Goal: Information Seeking & Learning: Learn about a topic

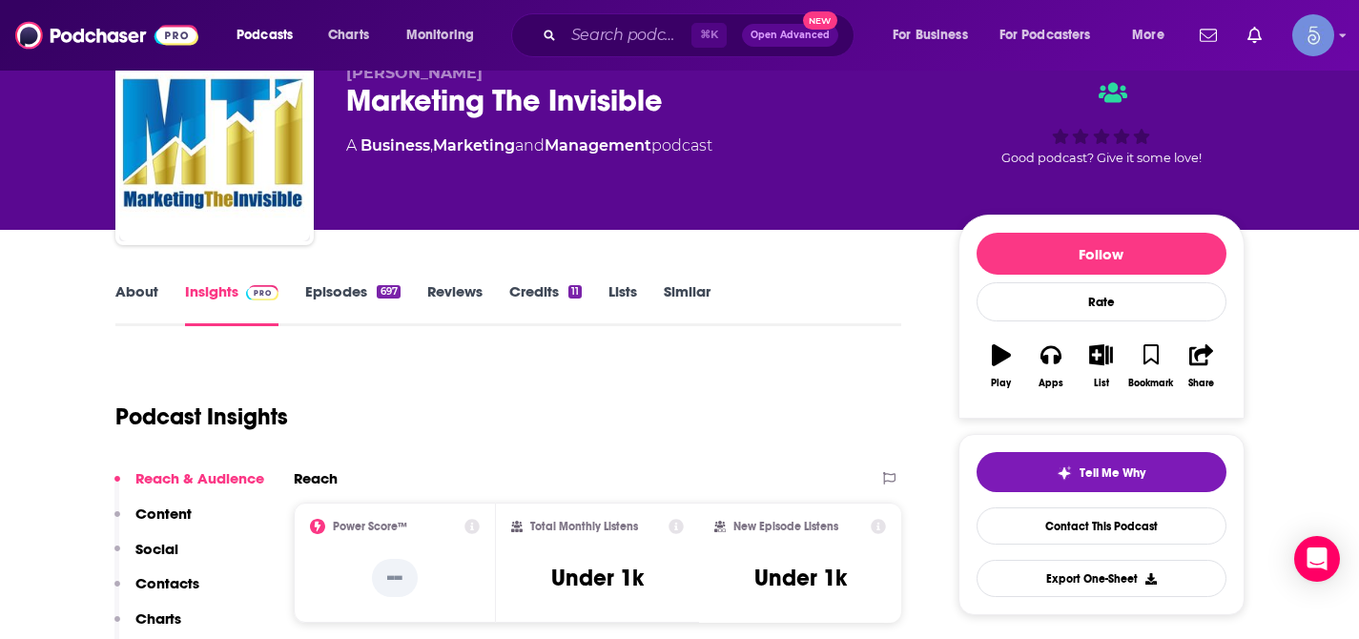
scroll to position [138, 0]
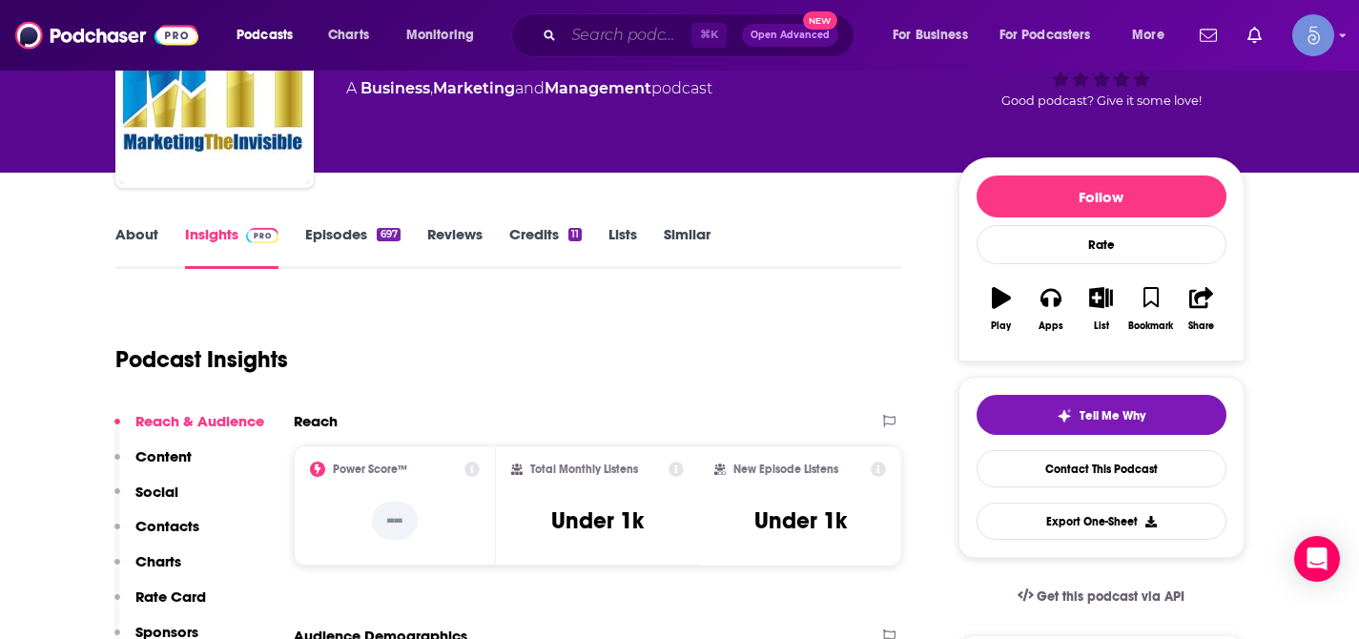
click at [606, 25] on input "Search podcasts, credits, & more..." at bounding box center [628, 35] width 128 height 31
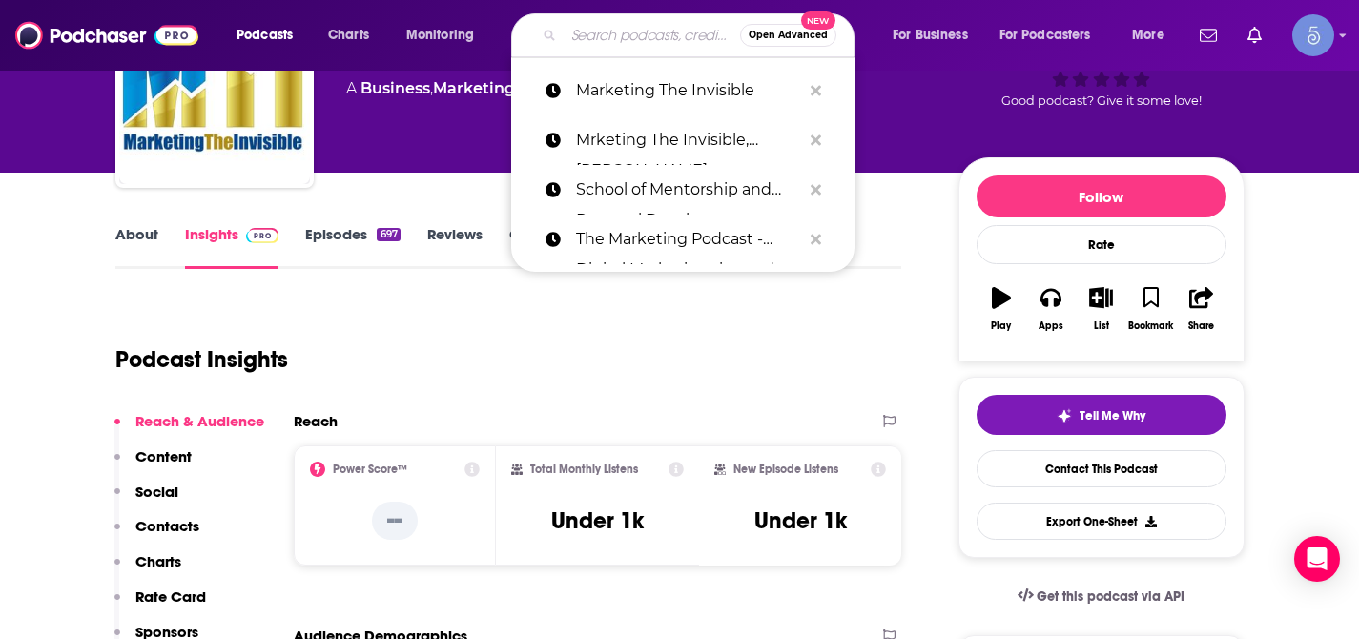
paste input "Organic Marketing Simplified- Best marketing strategies"
type input "Organic Marketing Simplified- Best marketing strategies"
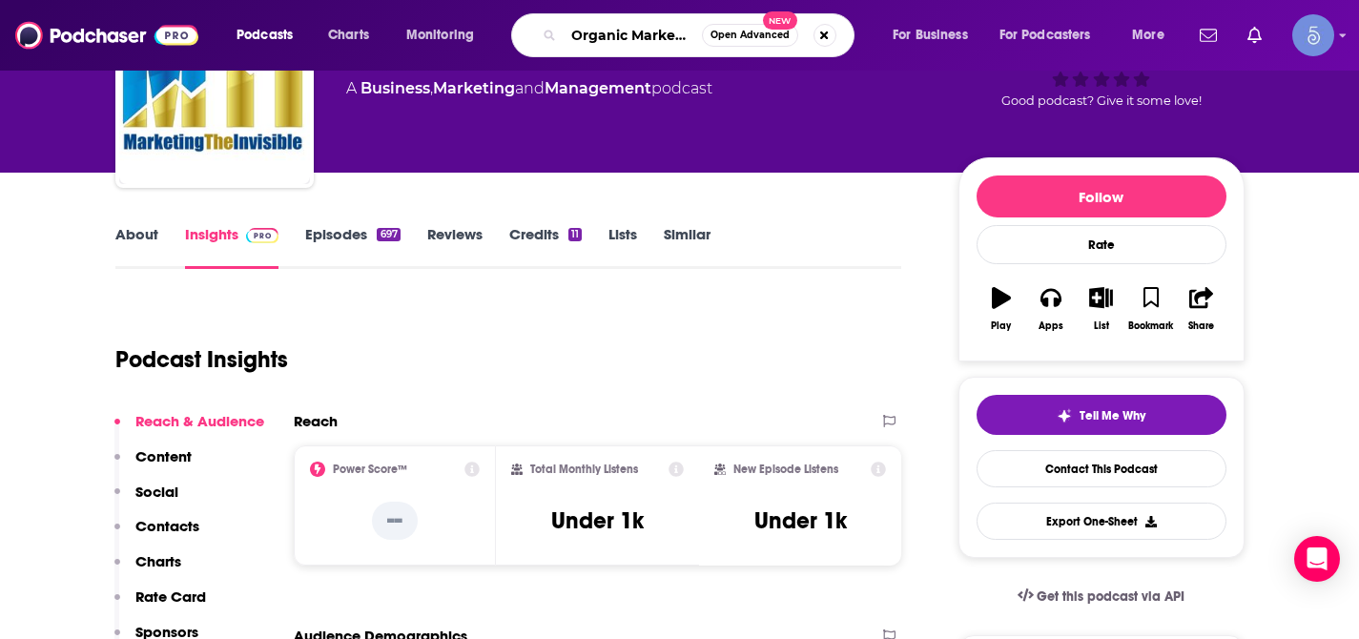
scroll to position [0, 277]
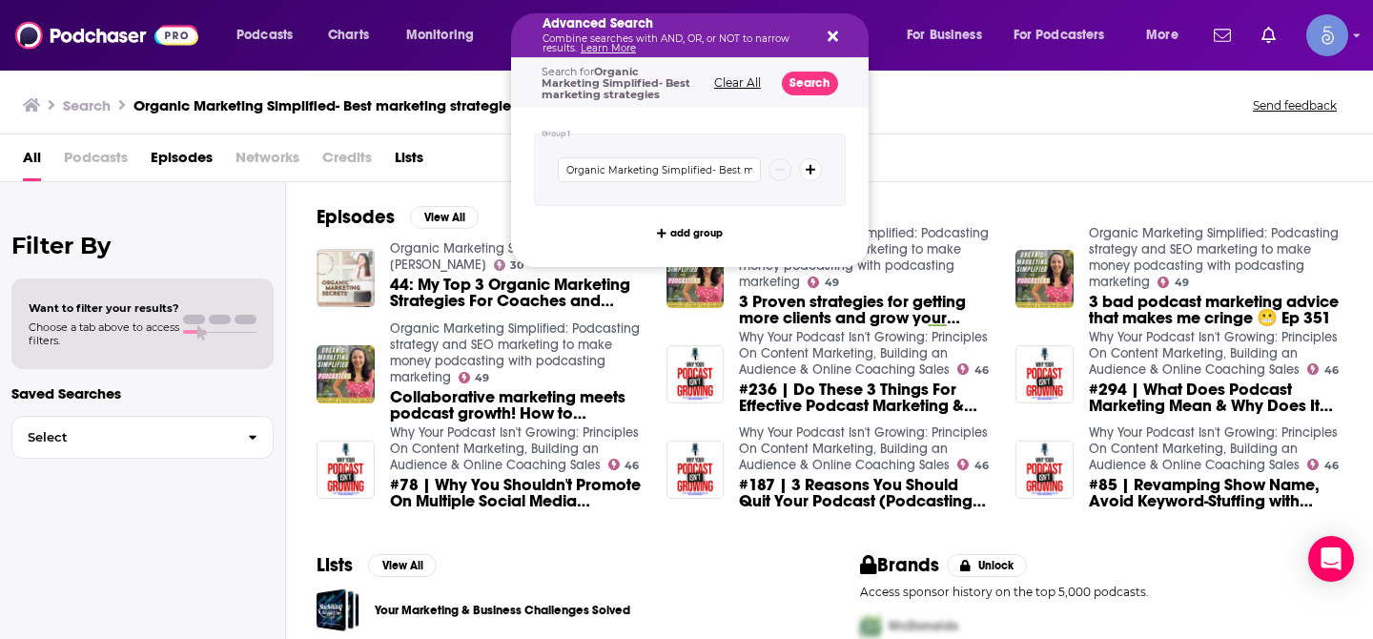
click at [621, 34] on p "Combine searches with AND, OR, or NOT to narrow results. Learn More" at bounding box center [675, 43] width 264 height 19
click at [833, 34] on icon "Search podcasts, credits, & more..." at bounding box center [833, 36] width 10 height 10
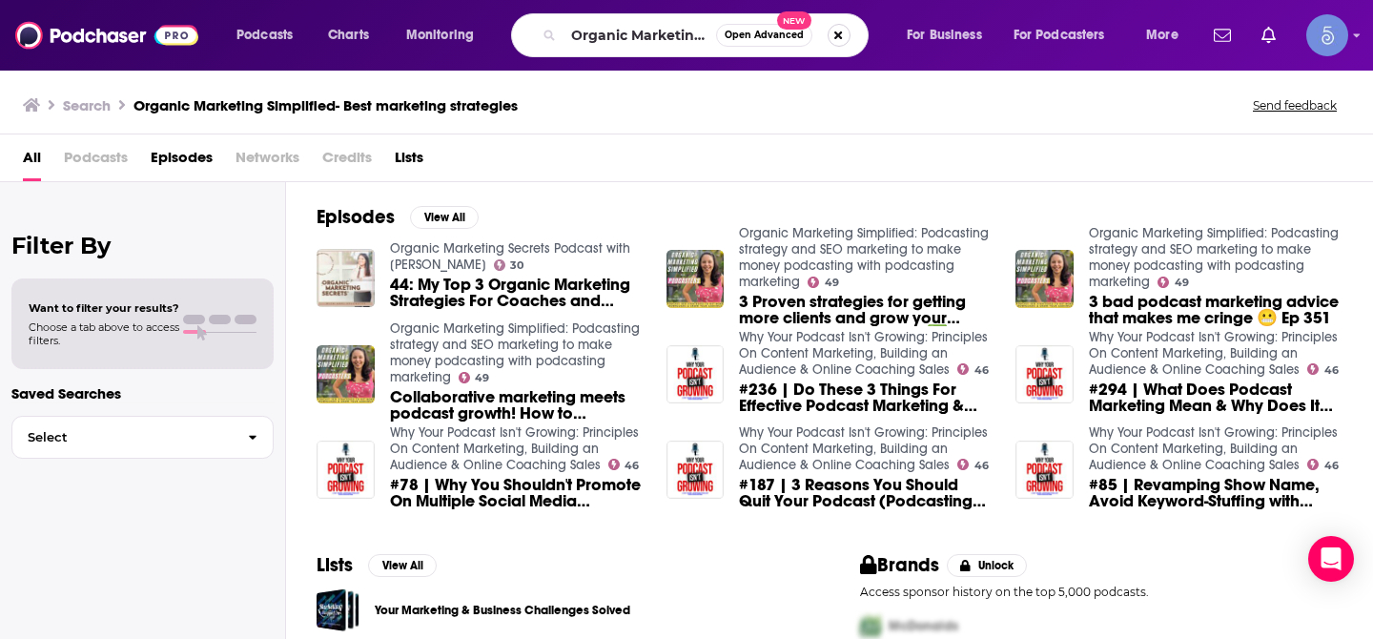
click at [835, 37] on button "Search podcasts, credits, & more..." at bounding box center [839, 35] width 23 height 23
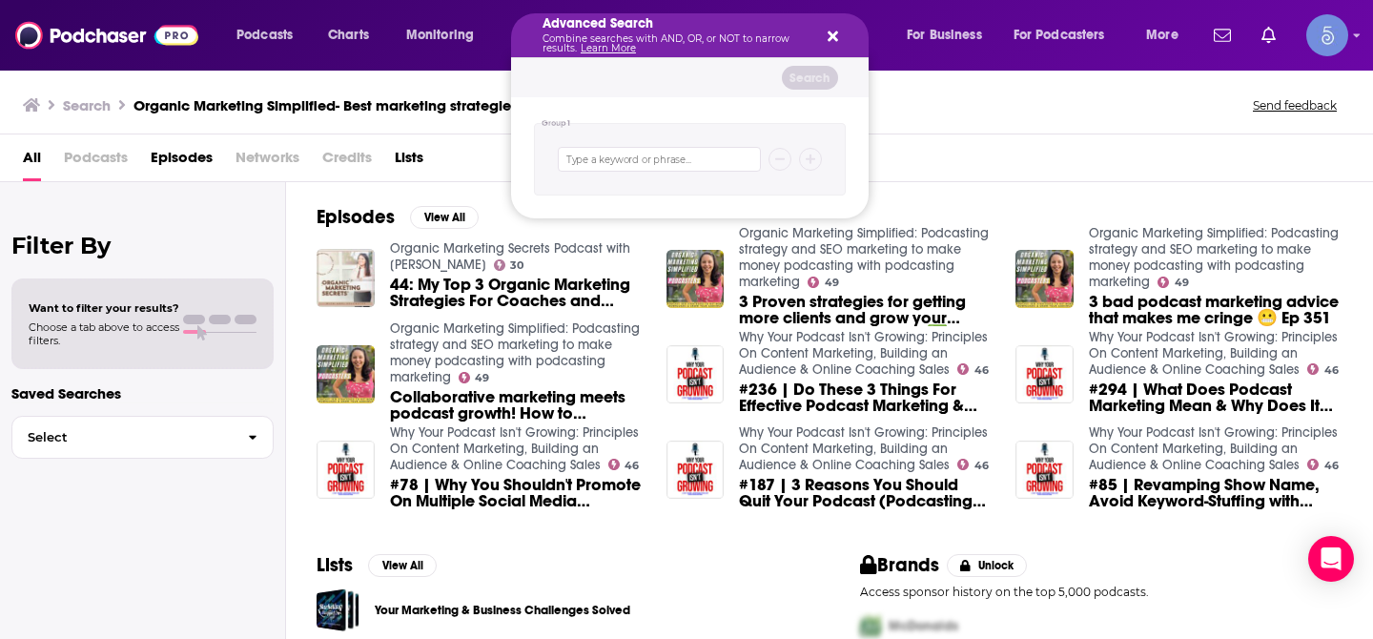
click at [842, 42] on div "Advanced Search Combine searches with AND, OR, or NOT to narrow results. Learn …" at bounding box center [690, 35] width 358 height 44
click at [835, 38] on icon "Search podcasts, credits, & more..." at bounding box center [833, 36] width 10 height 10
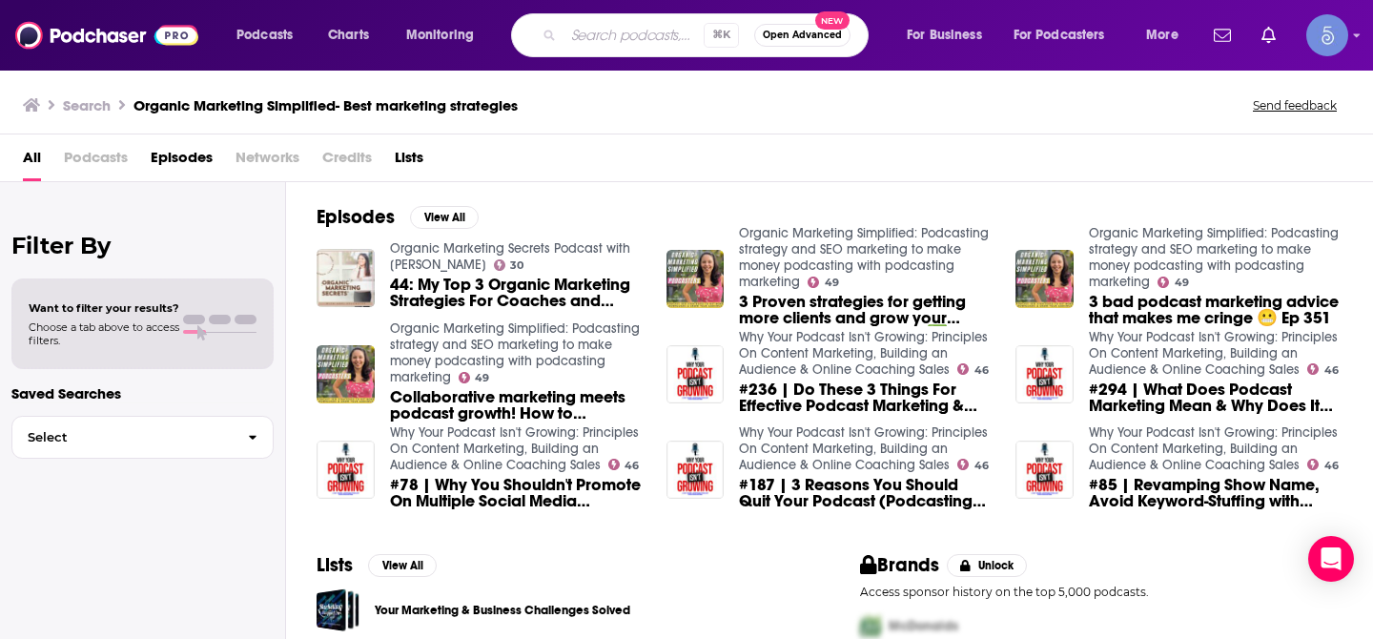
click at [663, 29] on input "Search podcasts, credits, & more..." at bounding box center [634, 35] width 140 height 31
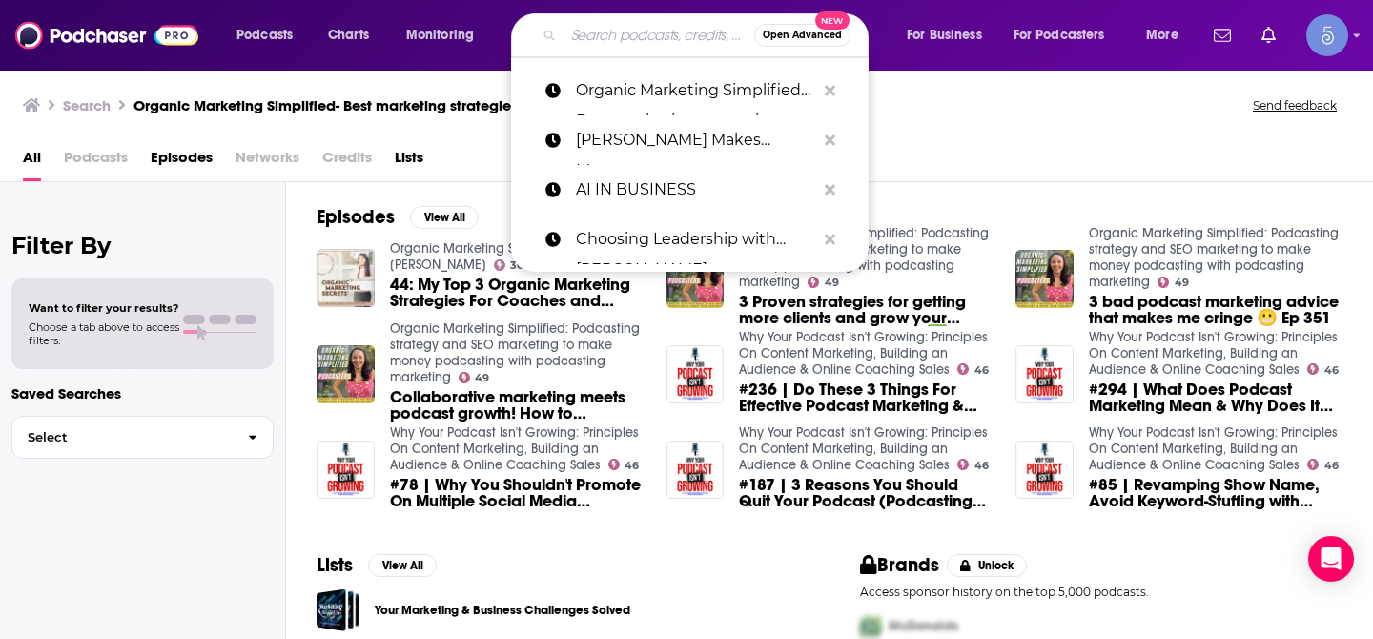
paste input "Making a Marketer"
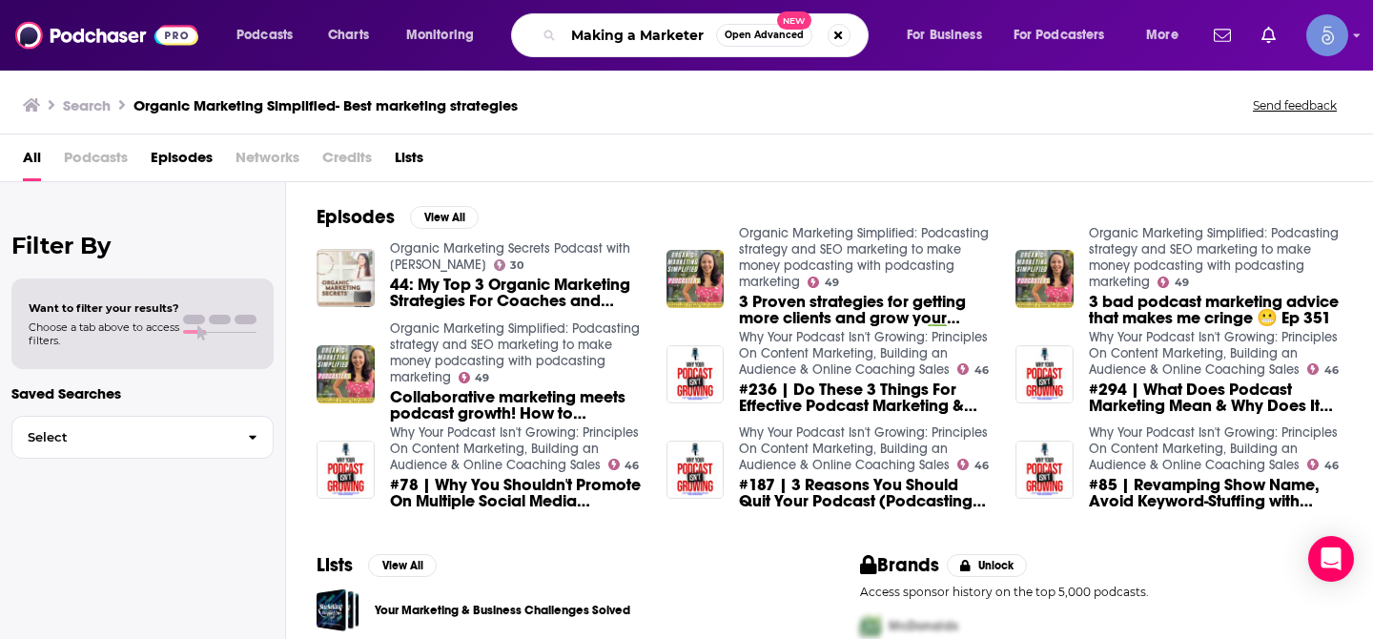
type input "Making a Marketer"
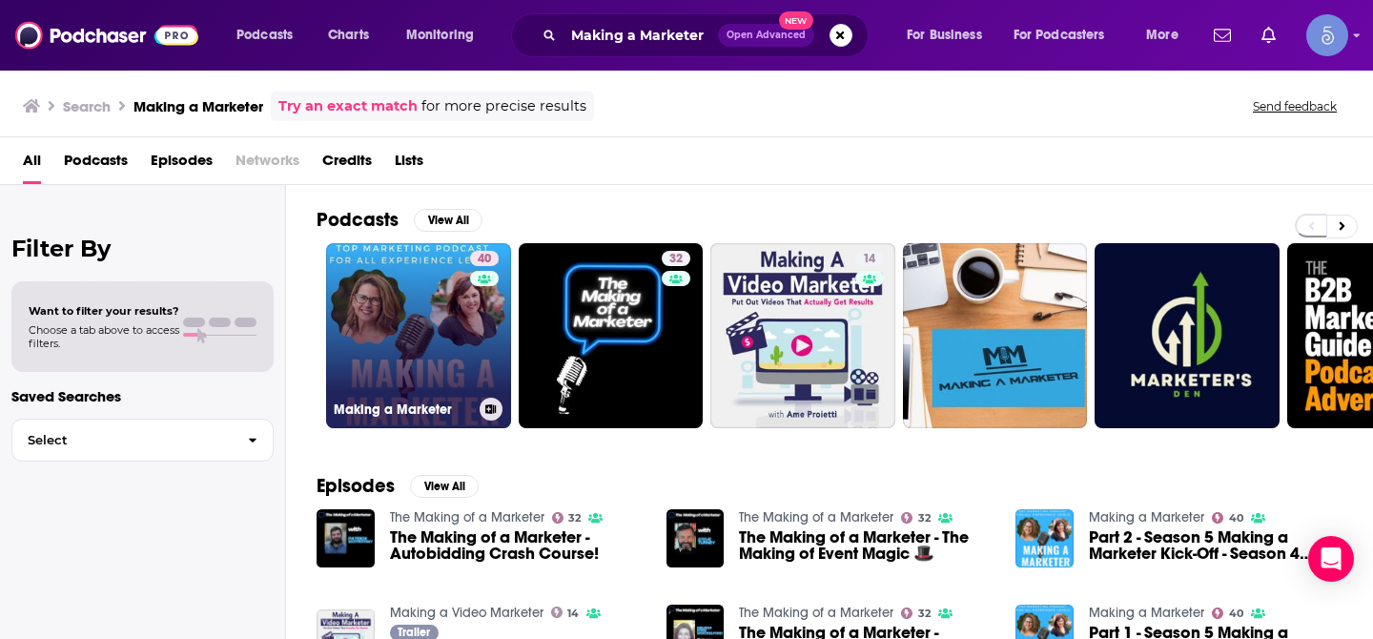
click at [421, 340] on link "40 Making a Marketer" at bounding box center [418, 335] width 185 height 185
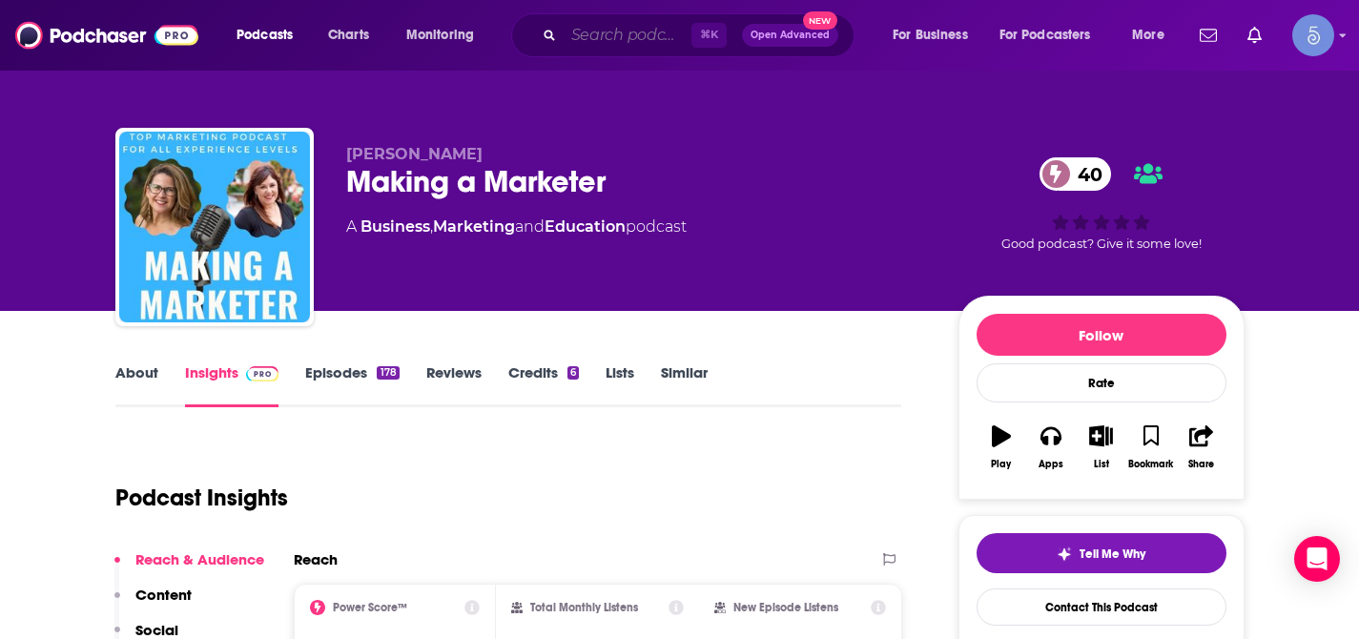
click at [640, 37] on input "Search podcasts, credits, & more..." at bounding box center [628, 35] width 128 height 31
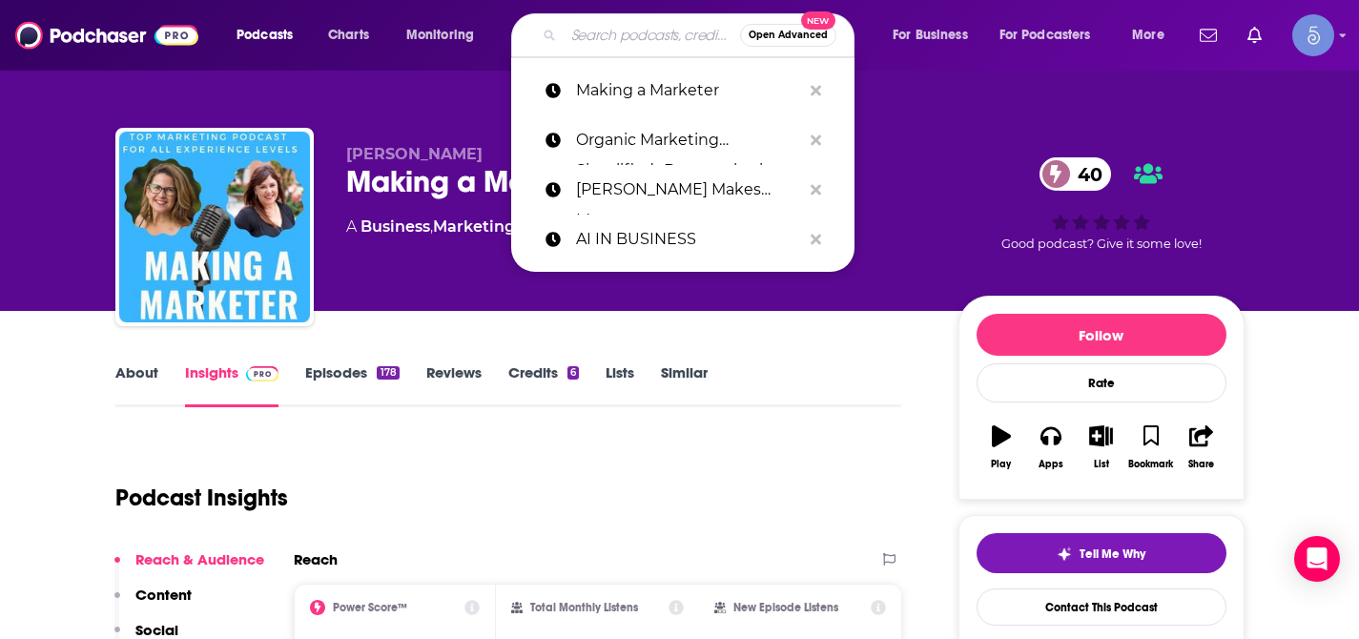
paste input "Endless Coffee Cup: Digital Marketing, Caffeinated"
type input "Endless Coffee Cup: Digital Marketing, Caffeinated"
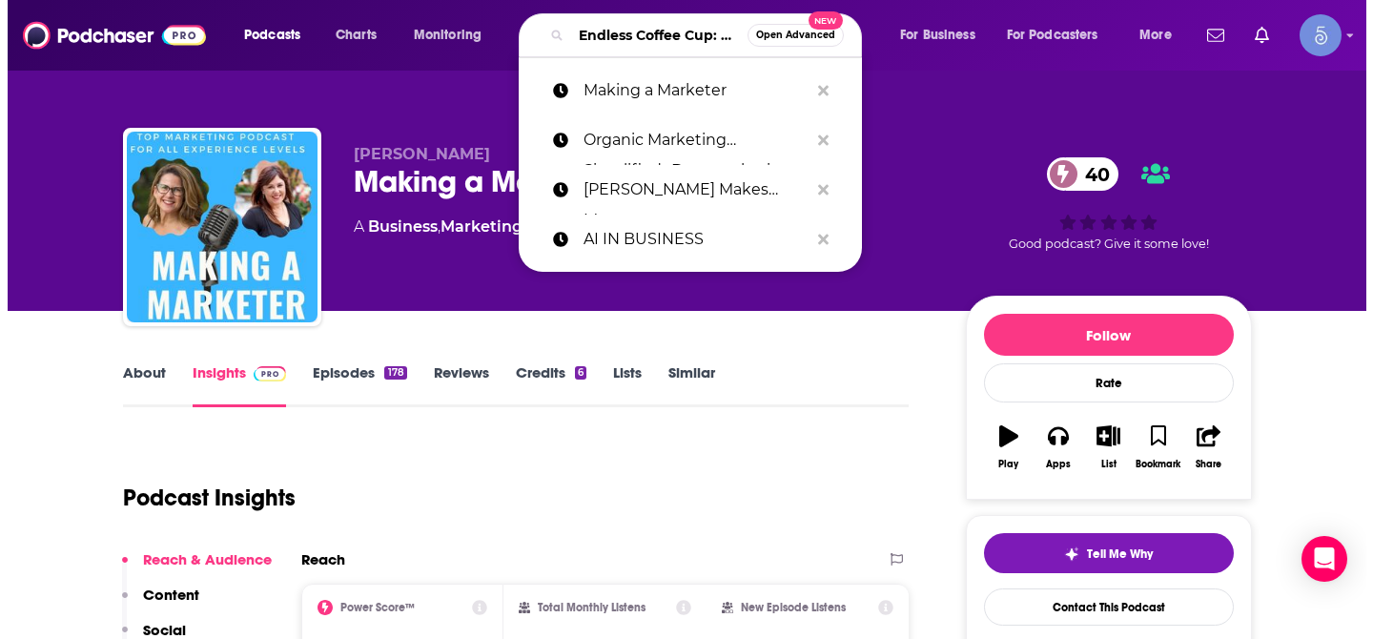
scroll to position [0, 232]
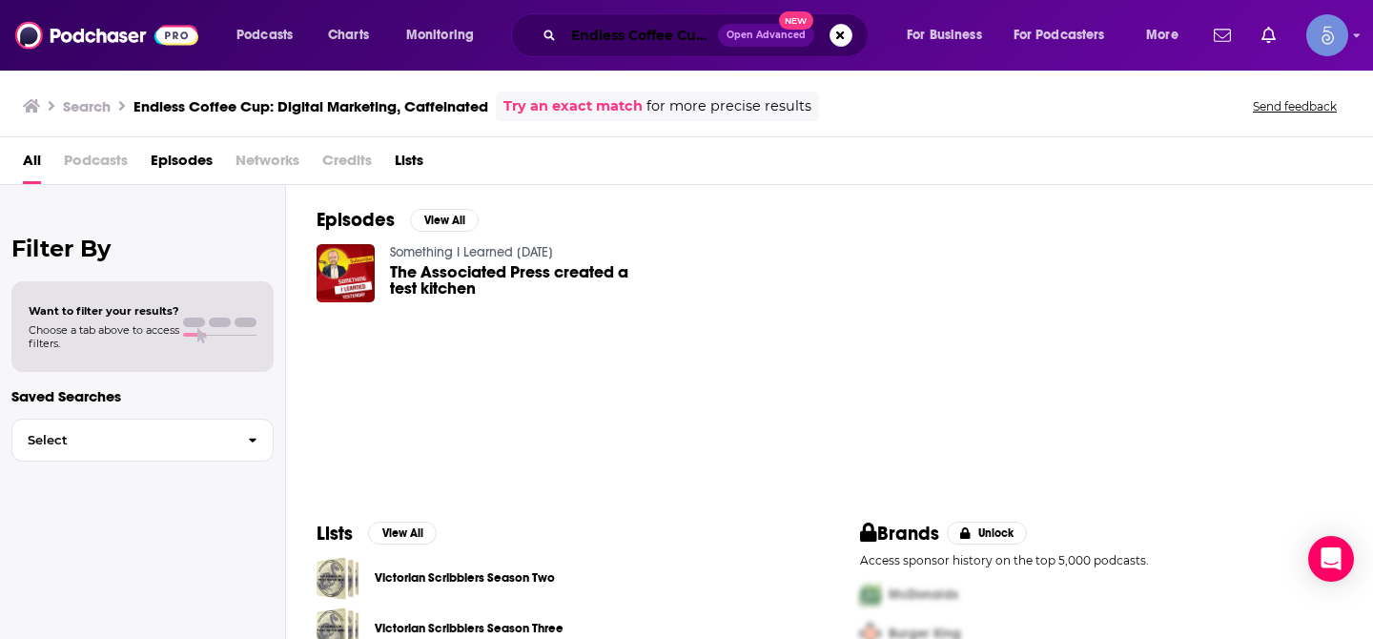
click at [612, 42] on input "Endless Coffee Cup: Digital Marketing, Caffeinated" at bounding box center [641, 35] width 155 height 31
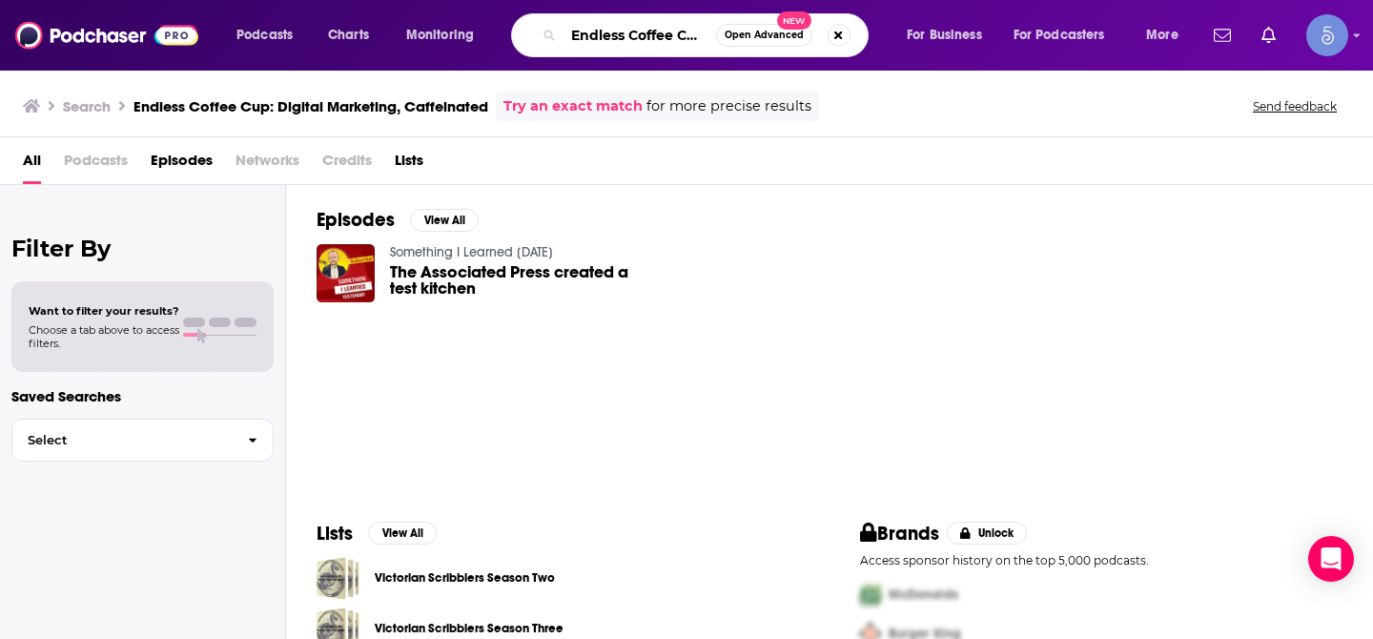
click at [612, 42] on input "Endless Coffee Cup: Digital Marketing, Caffeinated" at bounding box center [640, 35] width 153 height 31
paste input "Suite Spot: A Hotel Marketing Podcast"
type input "Suite Spot: A Hotel Marketing Podcast"
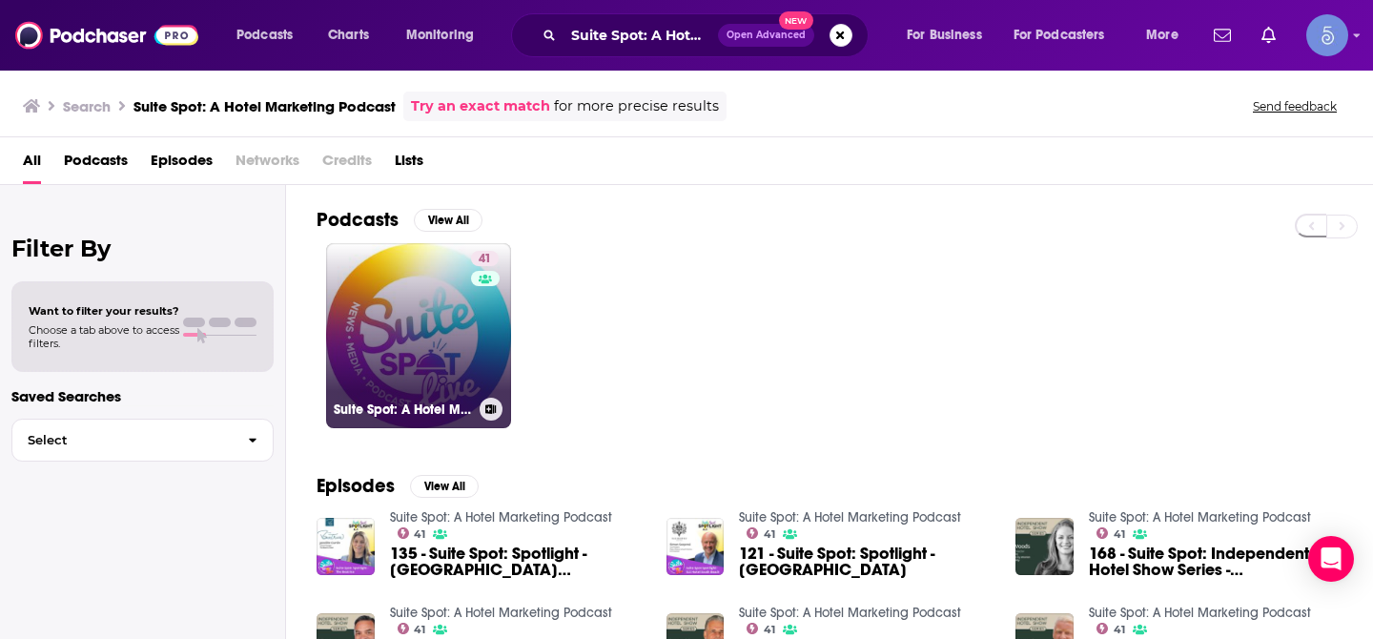
click at [419, 316] on link "41 Suite Spot: A Hotel Marketing Podcast" at bounding box center [418, 335] width 185 height 185
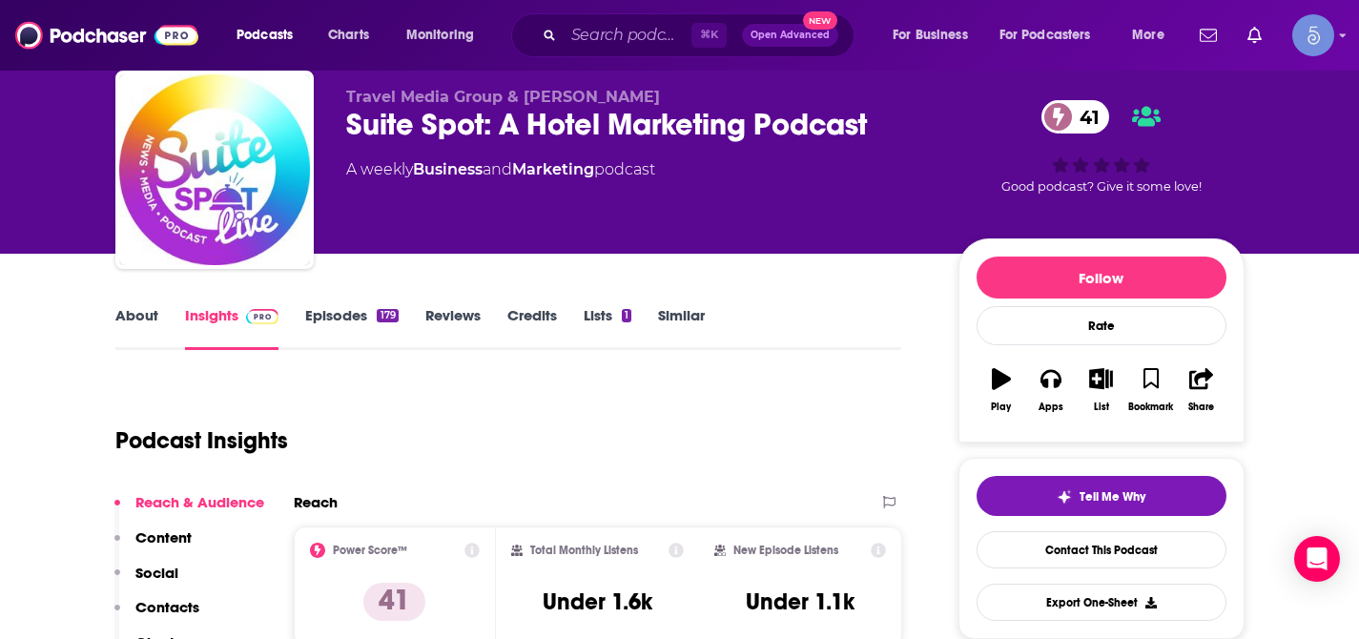
scroll to position [55, 0]
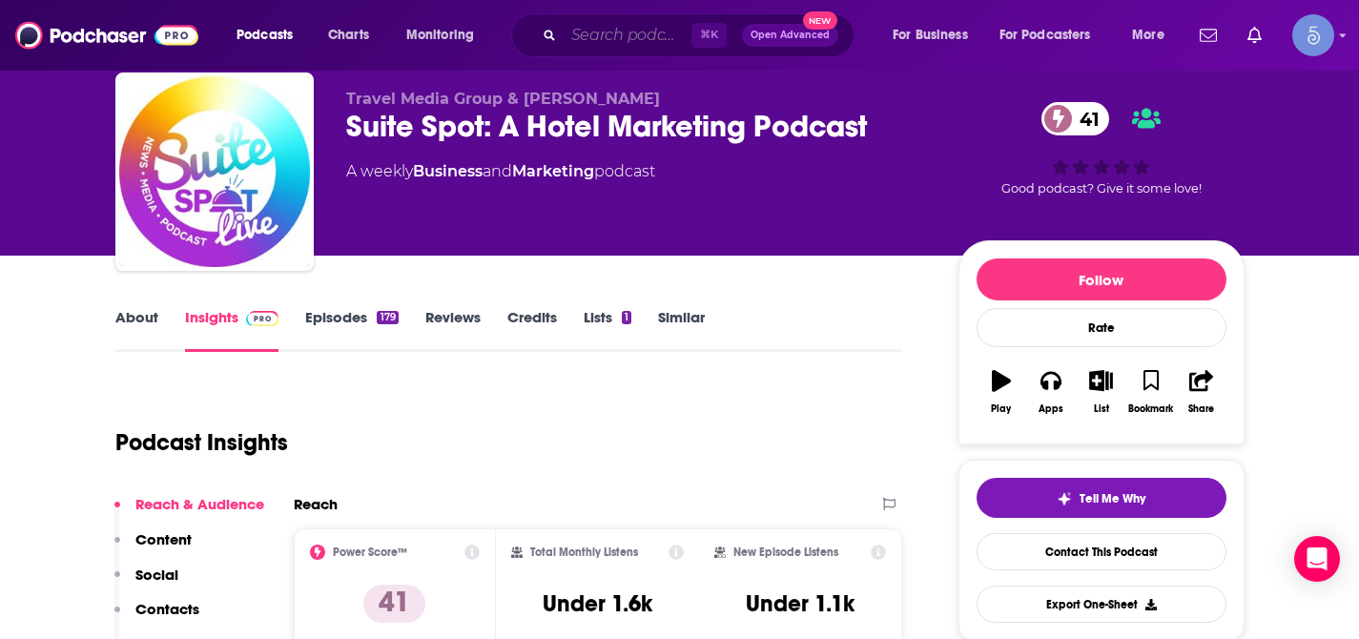
click at [611, 42] on input "Search podcasts, credits, & more..." at bounding box center [628, 35] width 128 height 31
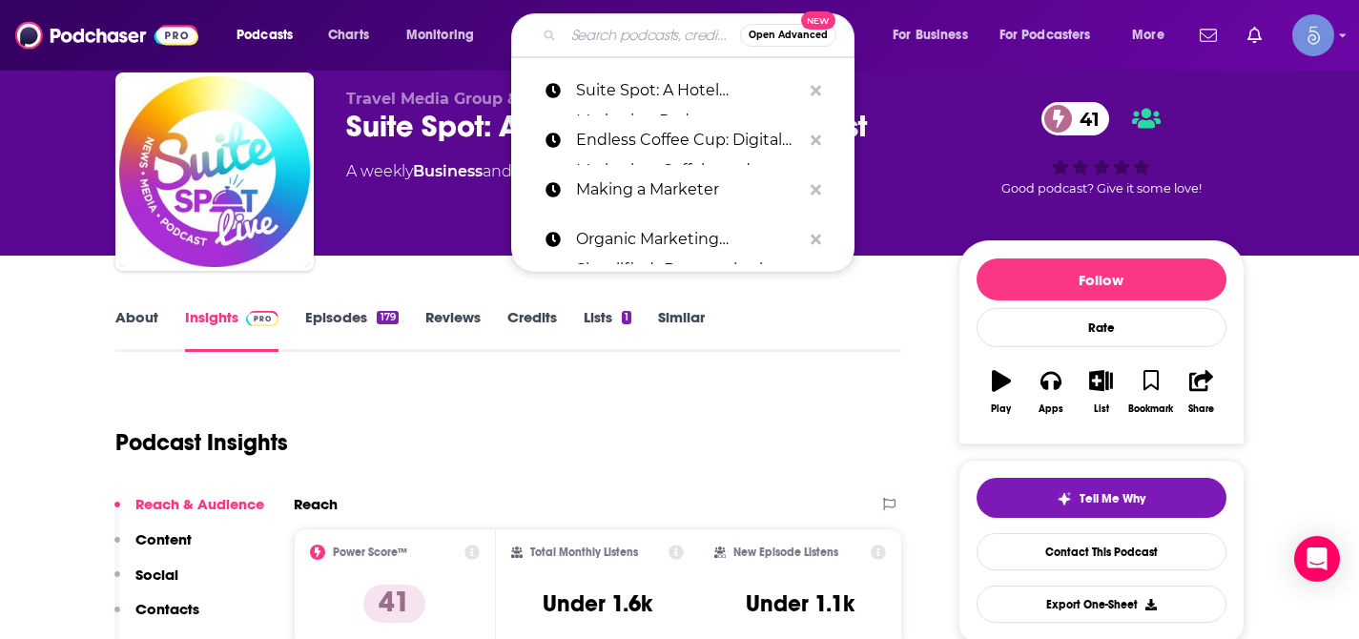
paste input "PSM: Professional Services Marketing"
type input "PSM: Professional Services Marketing"
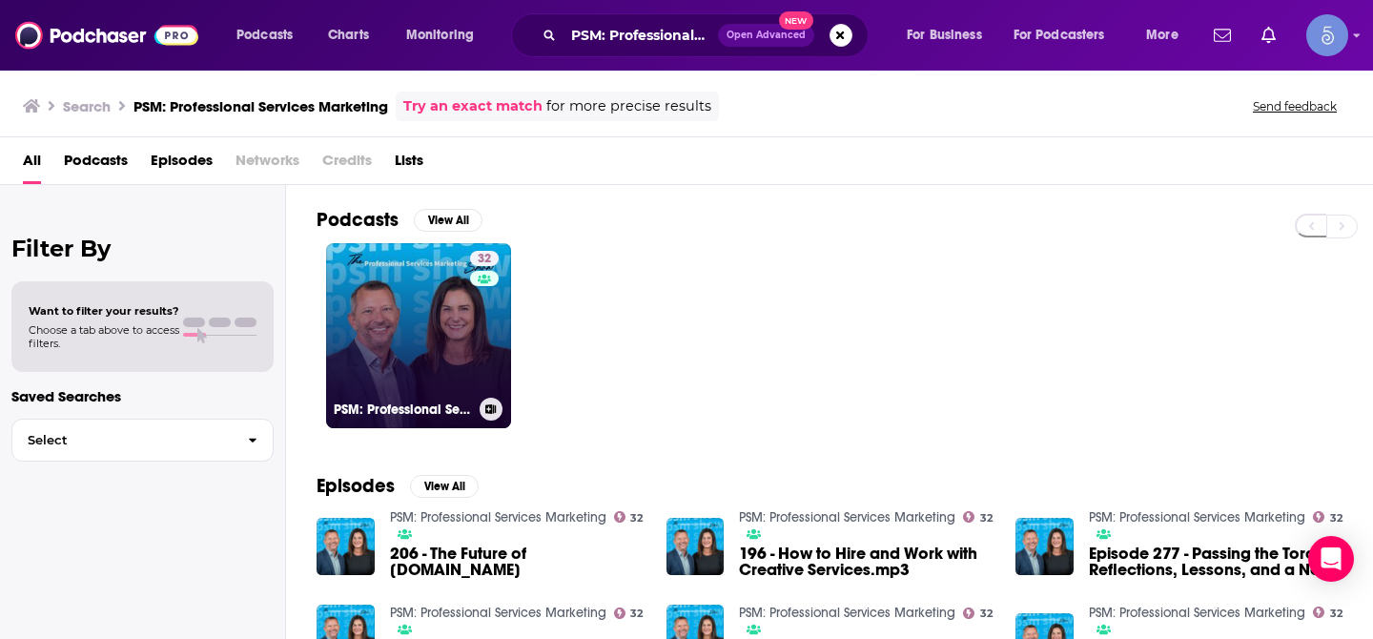
click at [390, 333] on link "32 PSM: Professional Services Marketing" at bounding box center [418, 335] width 185 height 185
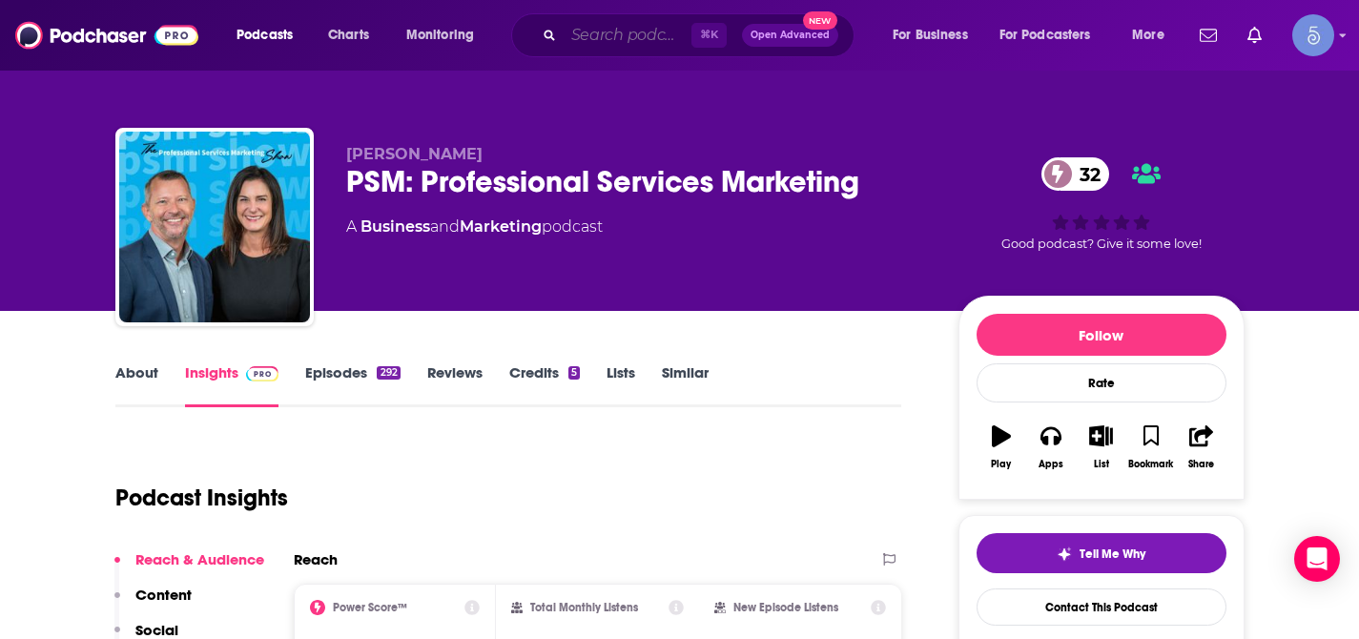
click at [593, 32] on input "Search podcasts, credits, & more..." at bounding box center [628, 35] width 128 height 31
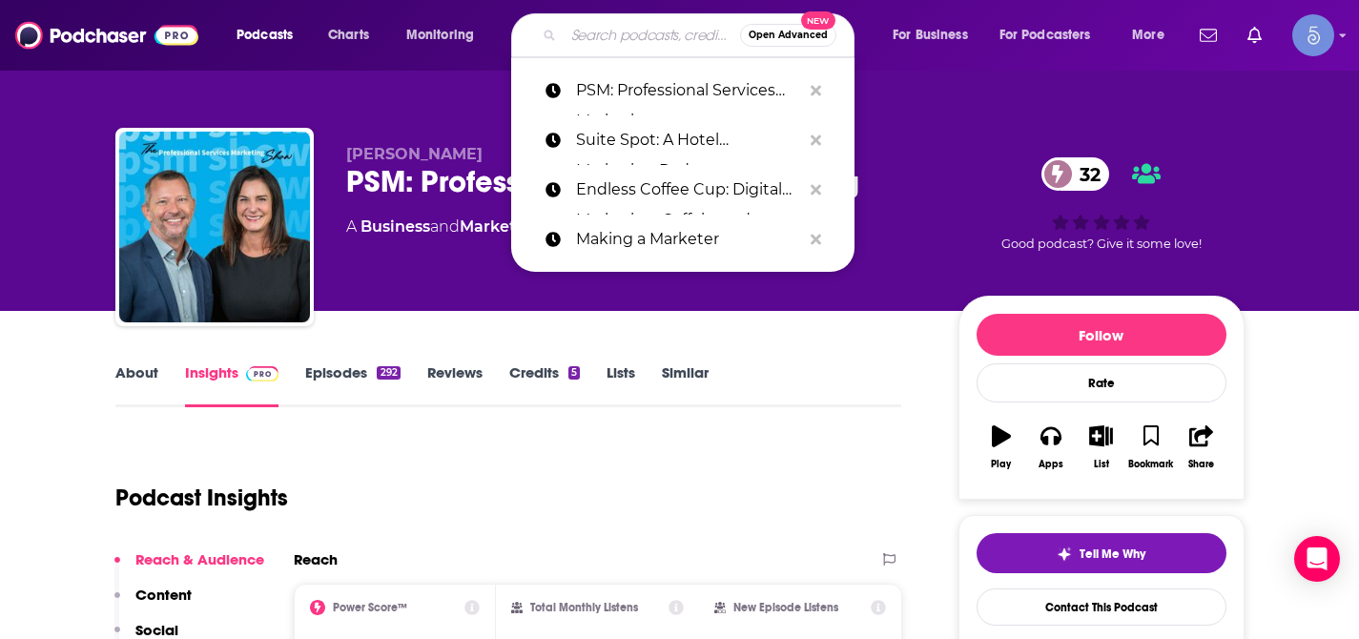
paste input "WVU Marketing Communications [DATE]"
type input "WVU Marketing Communications [DATE]"
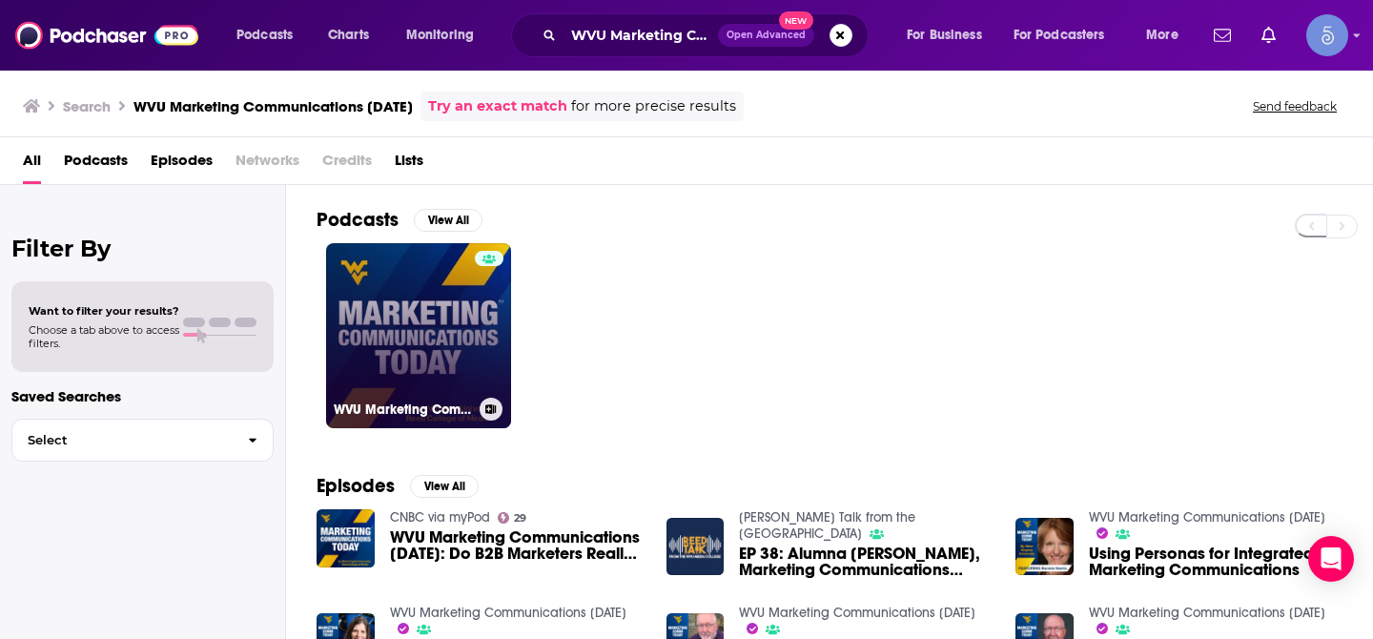
click at [416, 326] on link "WVU Marketing Communications [DATE]" at bounding box center [418, 335] width 185 height 185
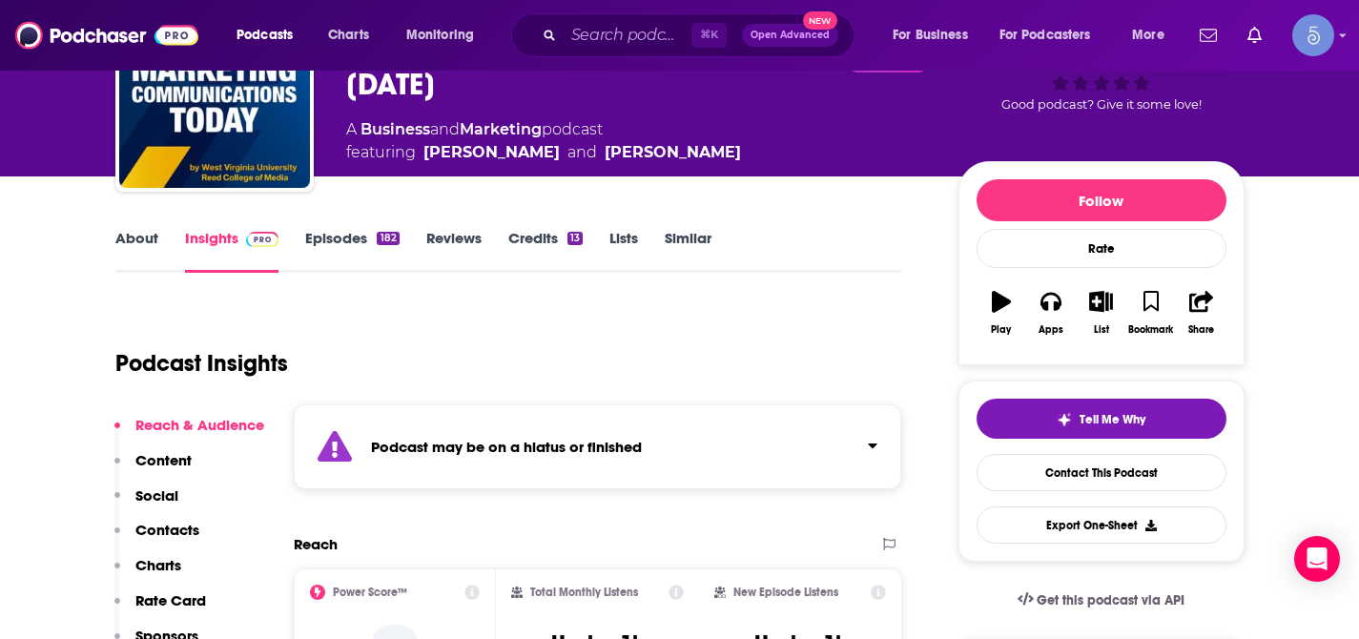
scroll to position [139, 0]
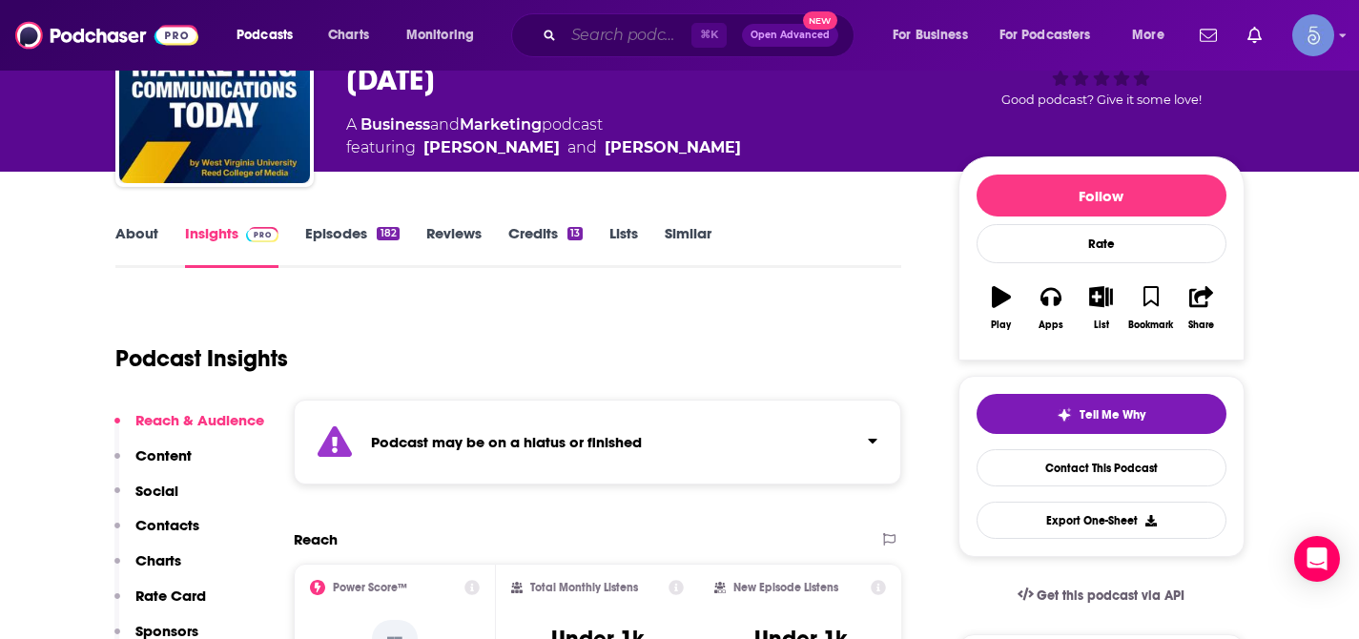
click at [608, 32] on input "Search podcasts, credits, & more..." at bounding box center [628, 35] width 128 height 31
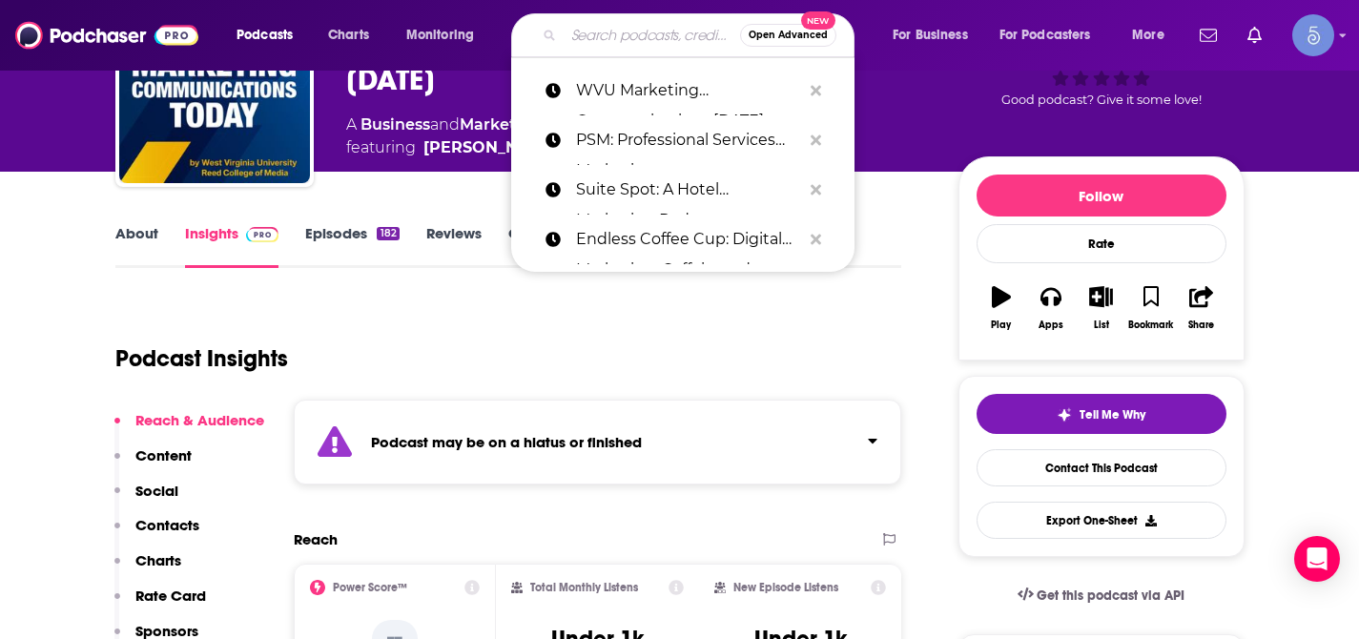
paste input "The Marketing CLARITY Podcast"
type input "The Marketing CLARITY Podcast"
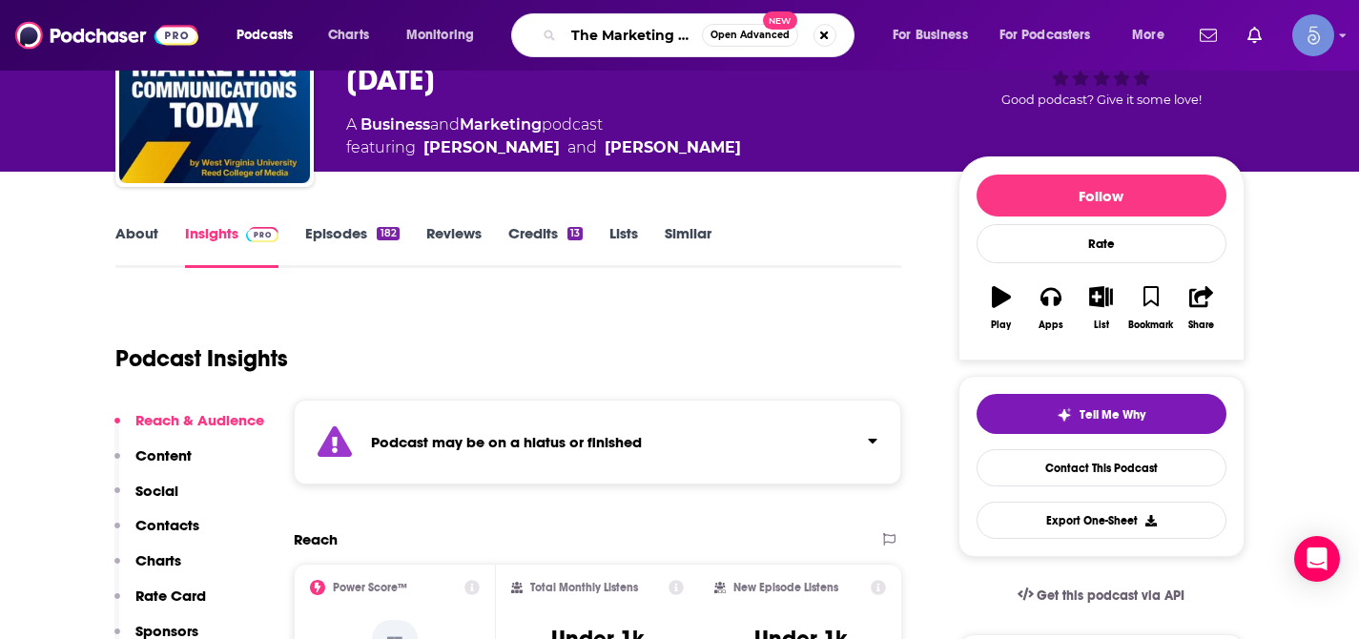
scroll to position [0, 104]
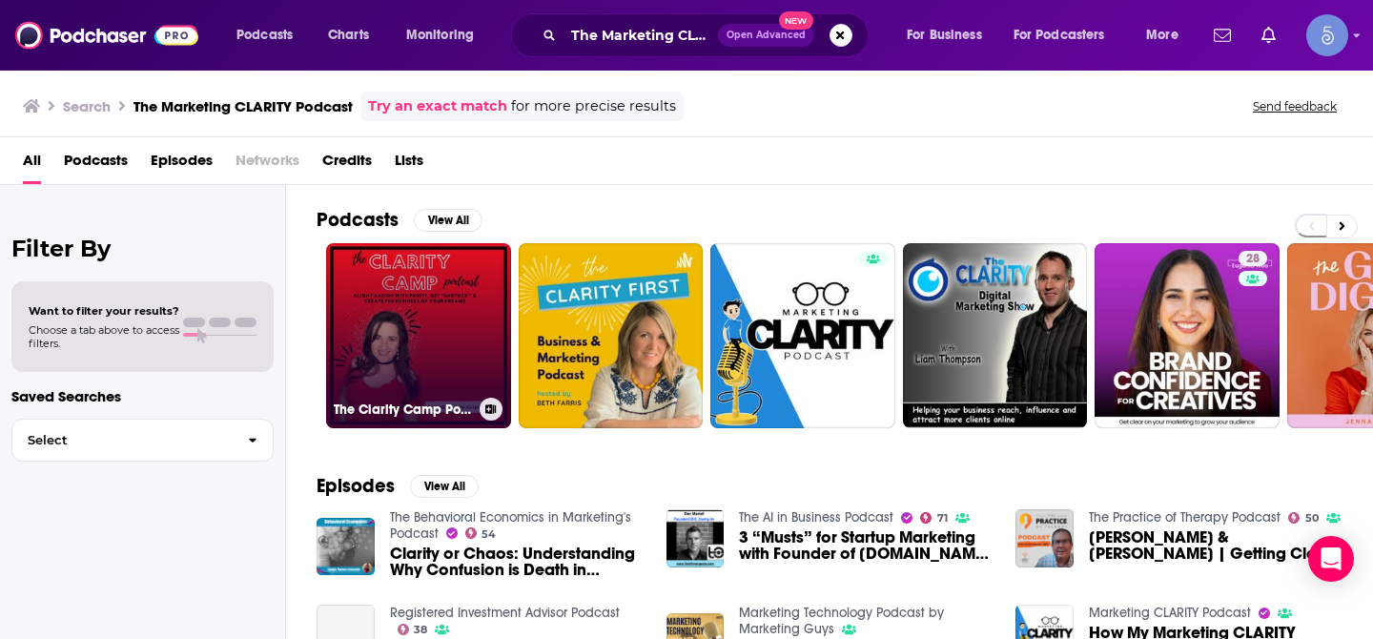
click at [423, 302] on link "The Clarity Camp Podcast | Marketing, Mindset & Biz Strategy" at bounding box center [418, 335] width 185 height 185
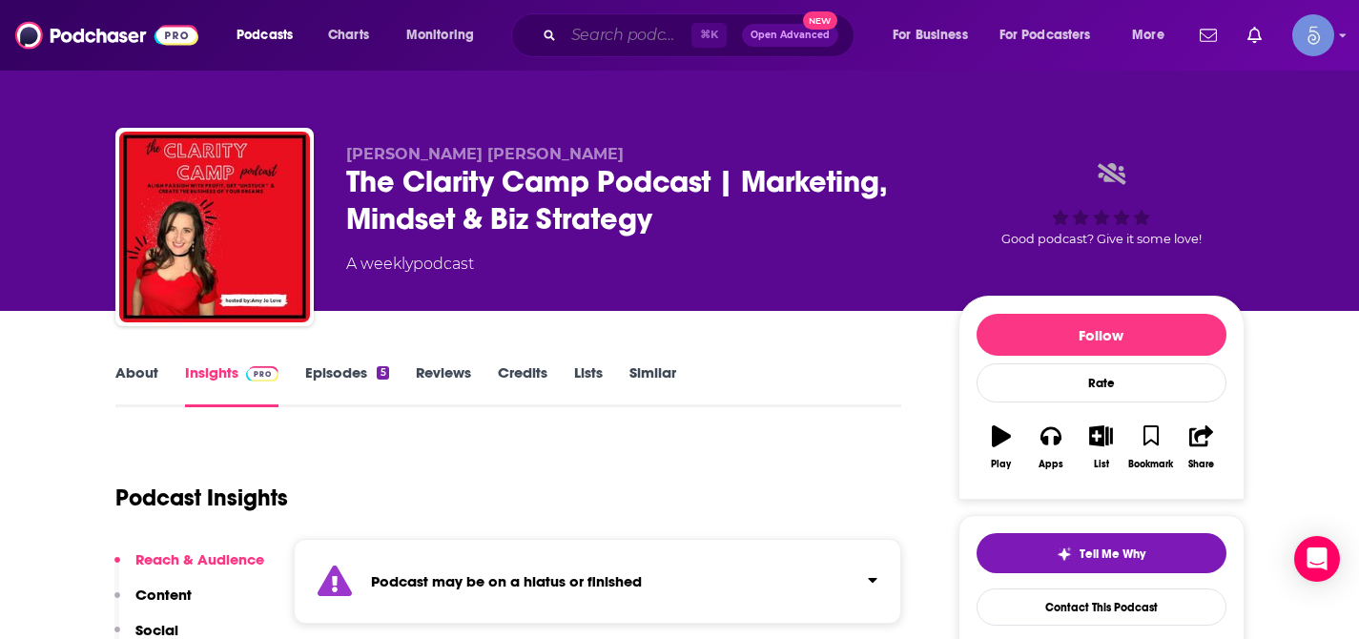
click at [633, 35] on input "Search podcasts, credits, & more..." at bounding box center [628, 35] width 128 height 31
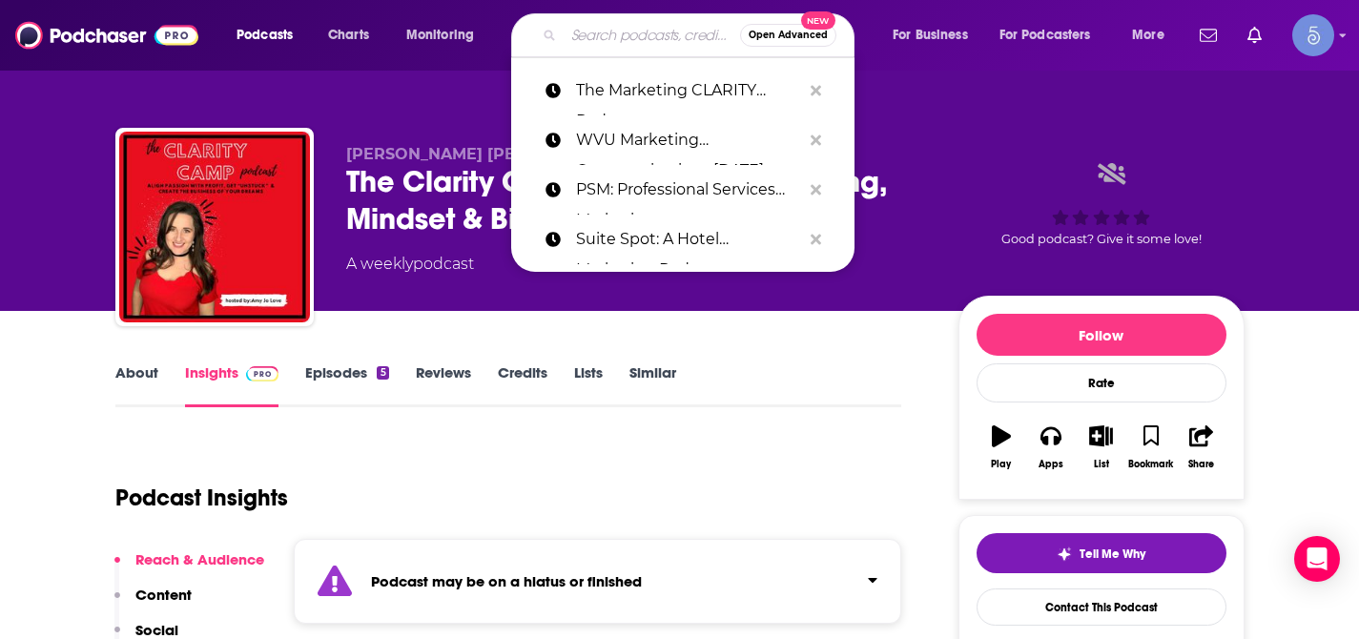
paste input "Rattle & Pedal: B2B Marketing Podcast"
type input "Rattle & Pedal: B2B Marketing Podcast"
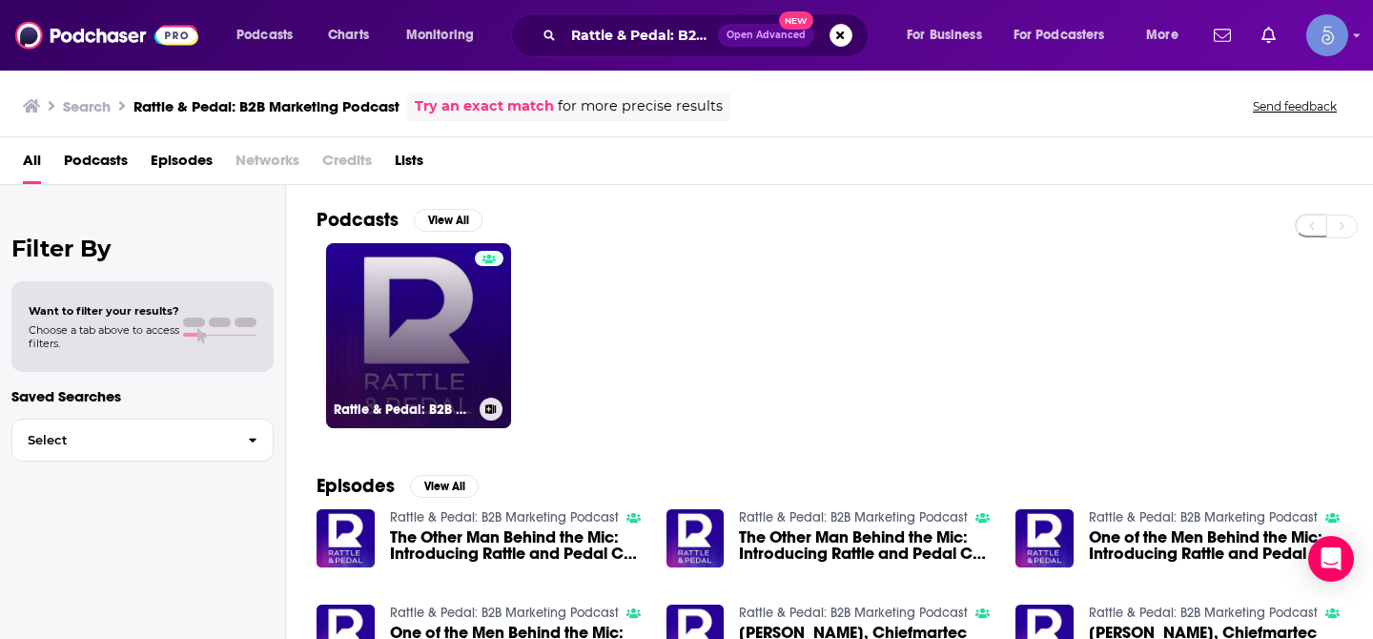
click at [418, 345] on link "Rattle & Pedal: B2B Marketing Podcast" at bounding box center [418, 335] width 185 height 185
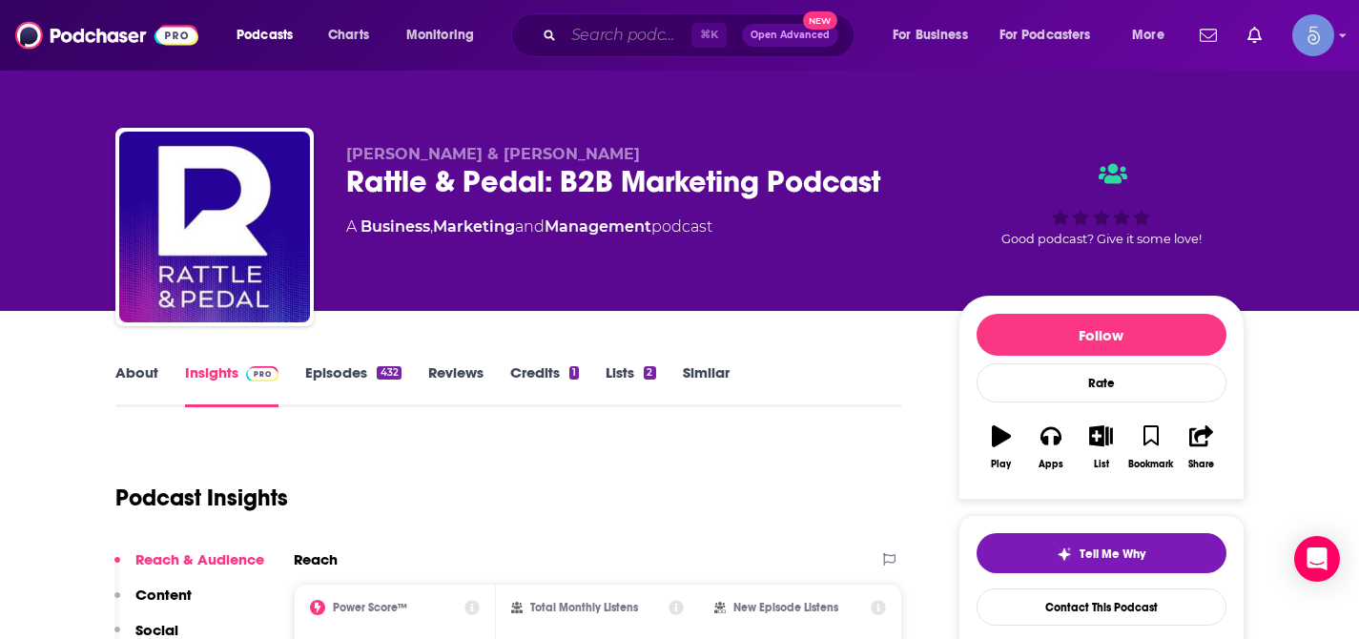
click at [603, 39] on input "Search podcasts, credits, & more..." at bounding box center [628, 35] width 128 height 31
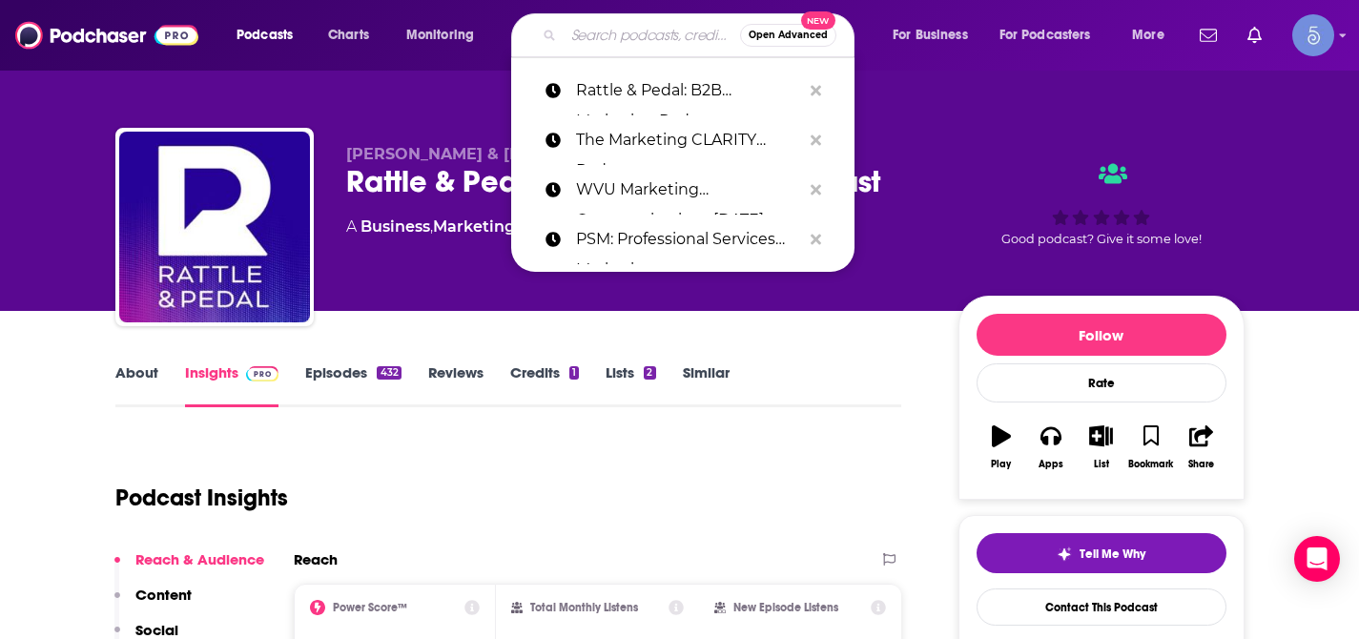
paste input "Marketing Spark (The B2B SaaS Marketing Podcast)"
type input "Marketing Spark (The B2B SaaS Marketing Podcast)"
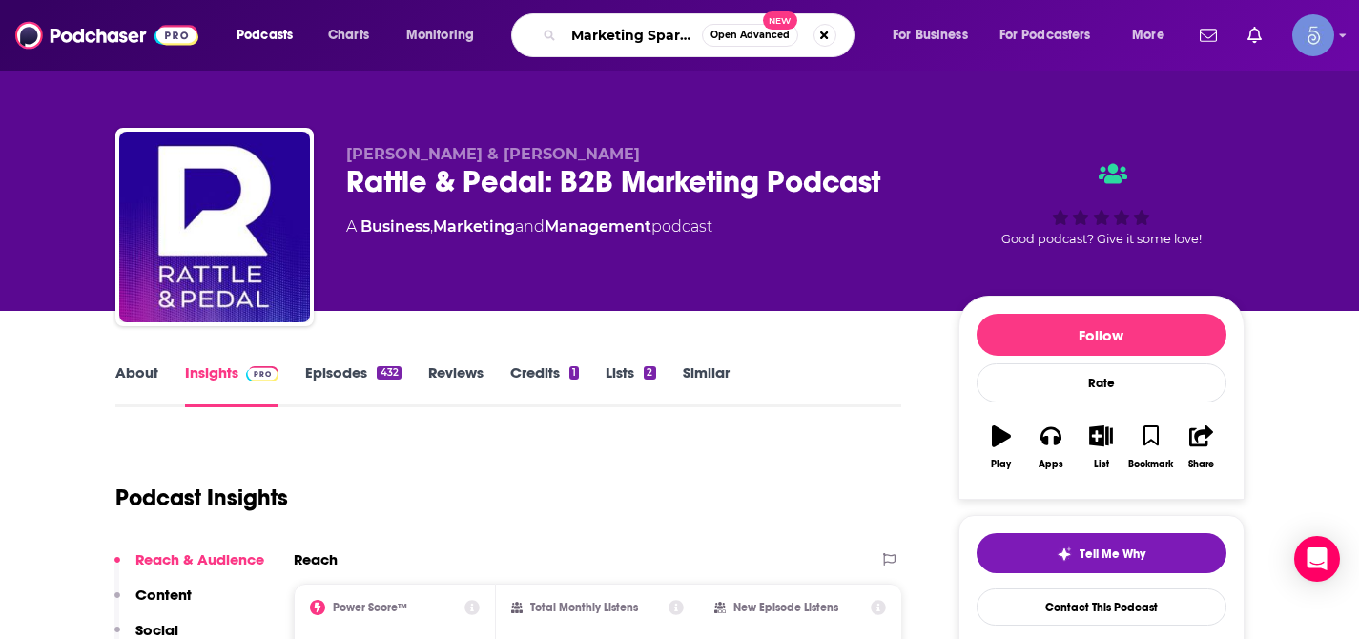
scroll to position [0, 240]
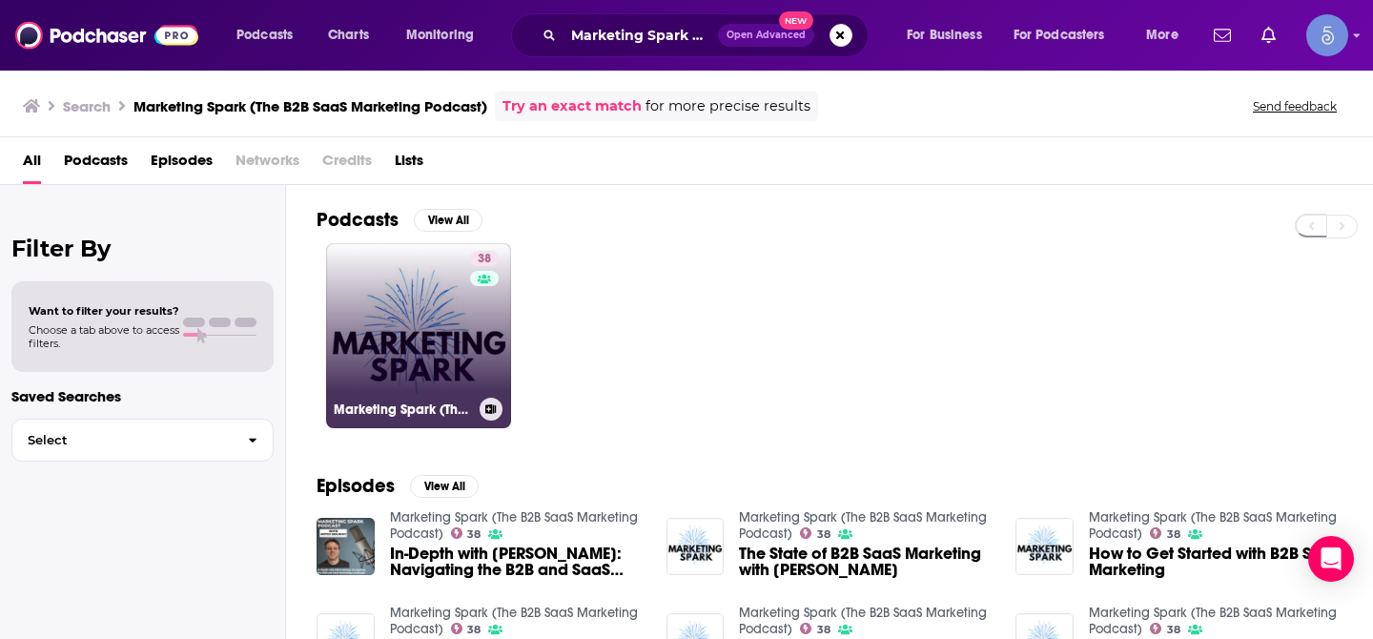
click at [415, 307] on link "38 Marketing Spark (The B2B SaaS Marketing Podcast)" at bounding box center [418, 335] width 185 height 185
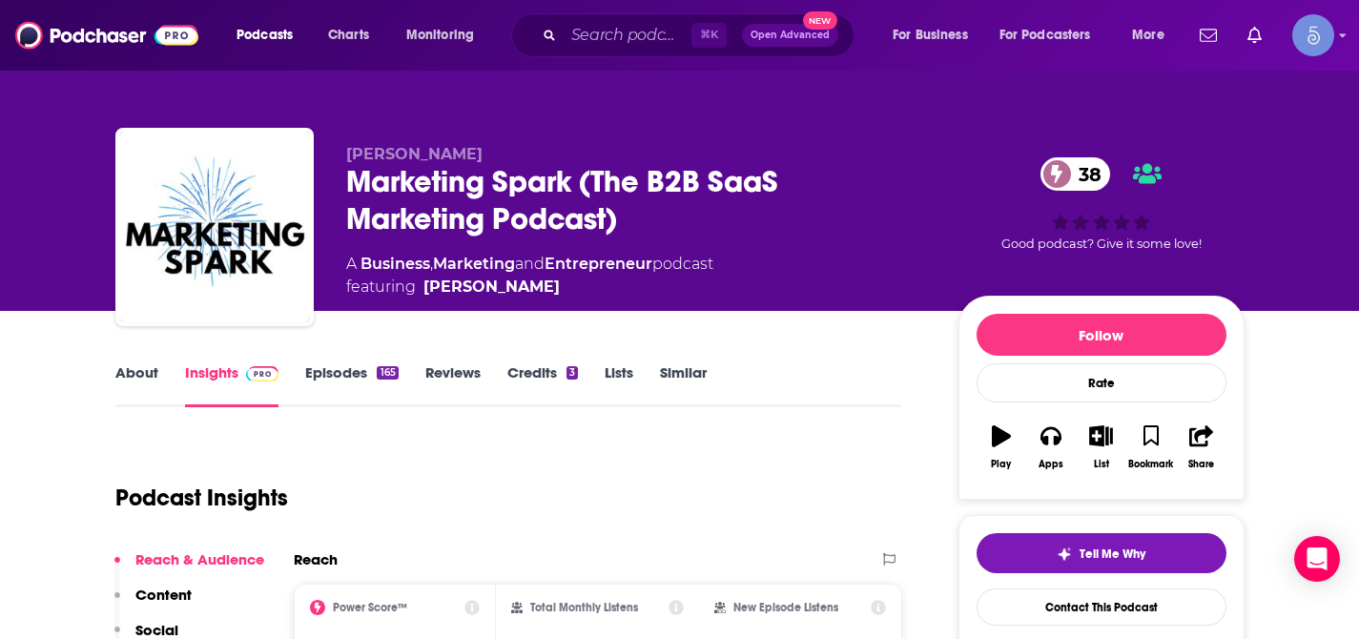
scroll to position [83, 0]
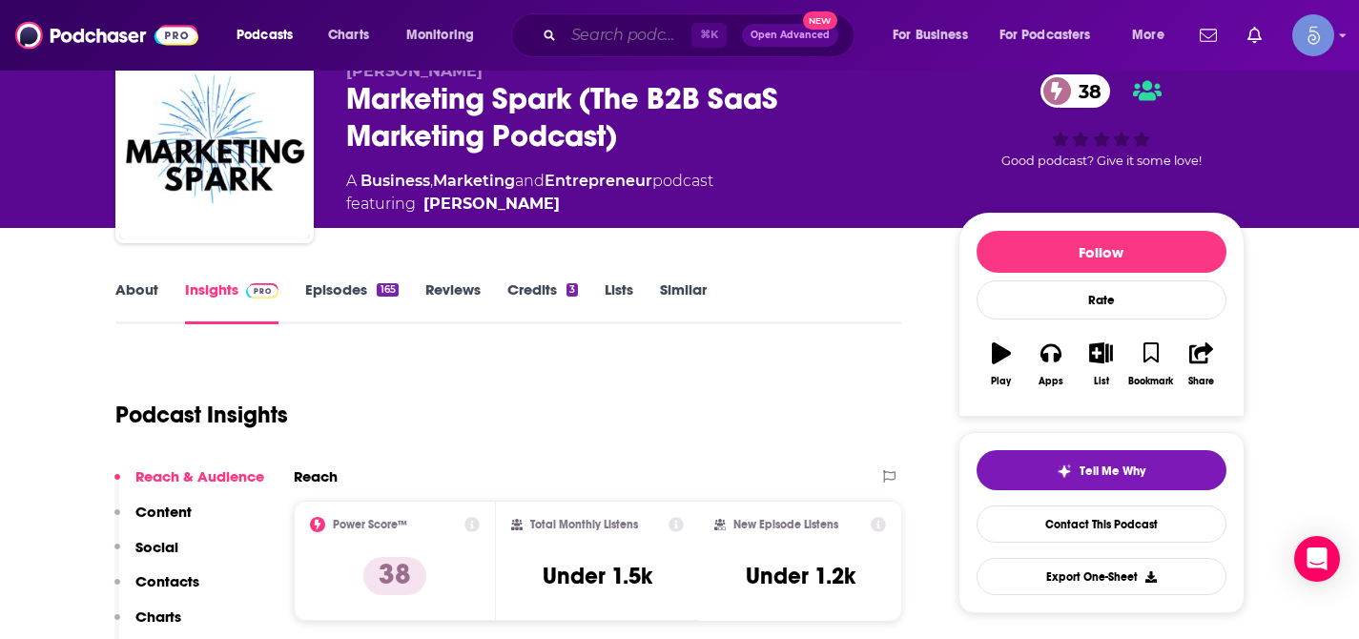
click at [605, 36] on input "Search podcasts, credits, & more..." at bounding box center [628, 35] width 128 height 31
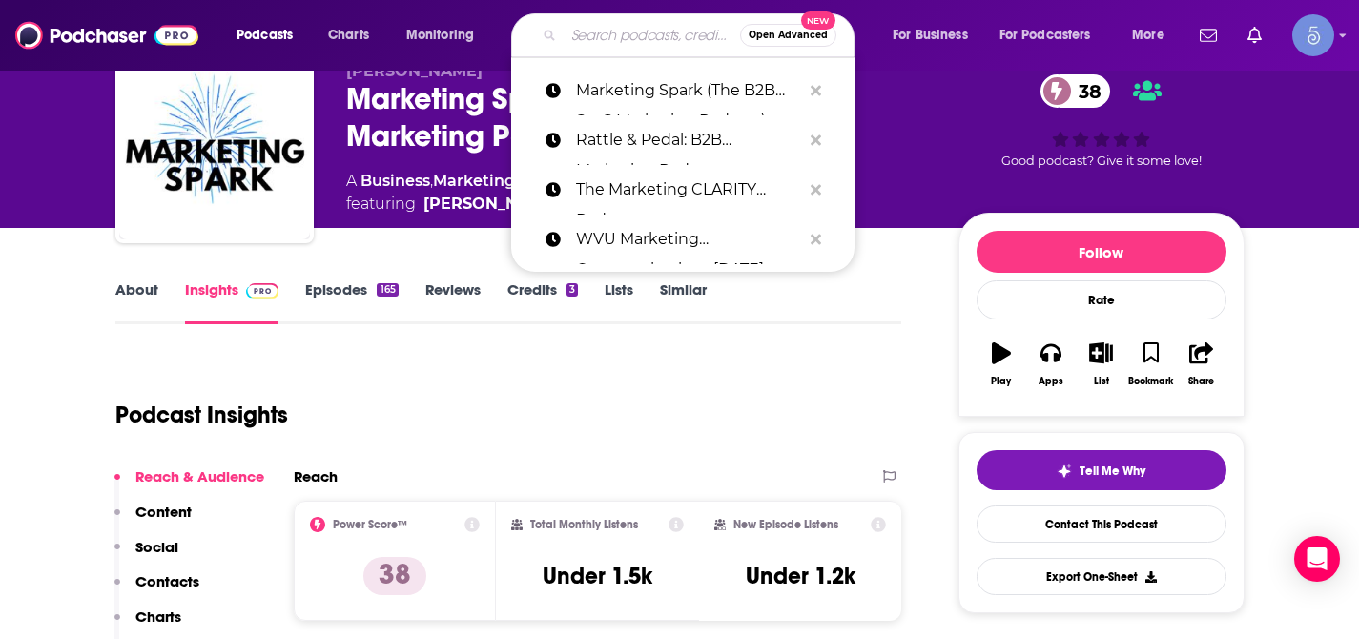
paste input "Not Another Marketing Podcast"
type input "Not Another Marketing Podcast"
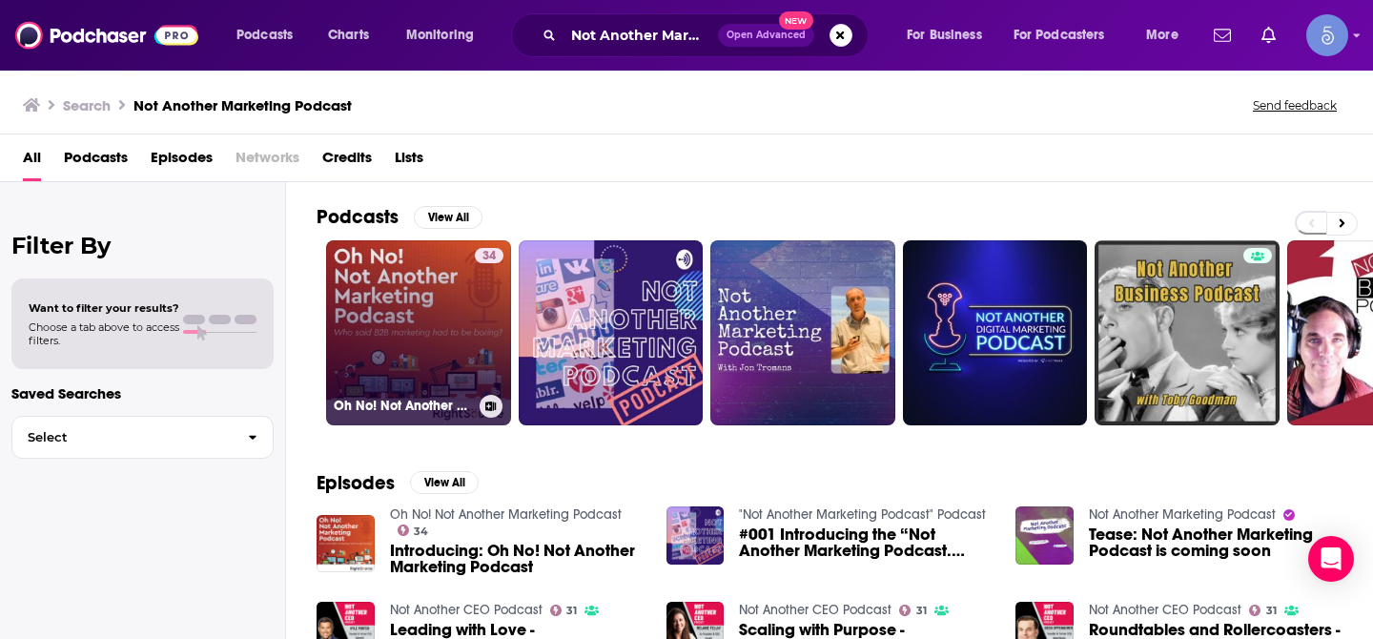
click at [439, 320] on link "34 Oh No! Not Another Marketing Podcast" at bounding box center [418, 332] width 185 height 185
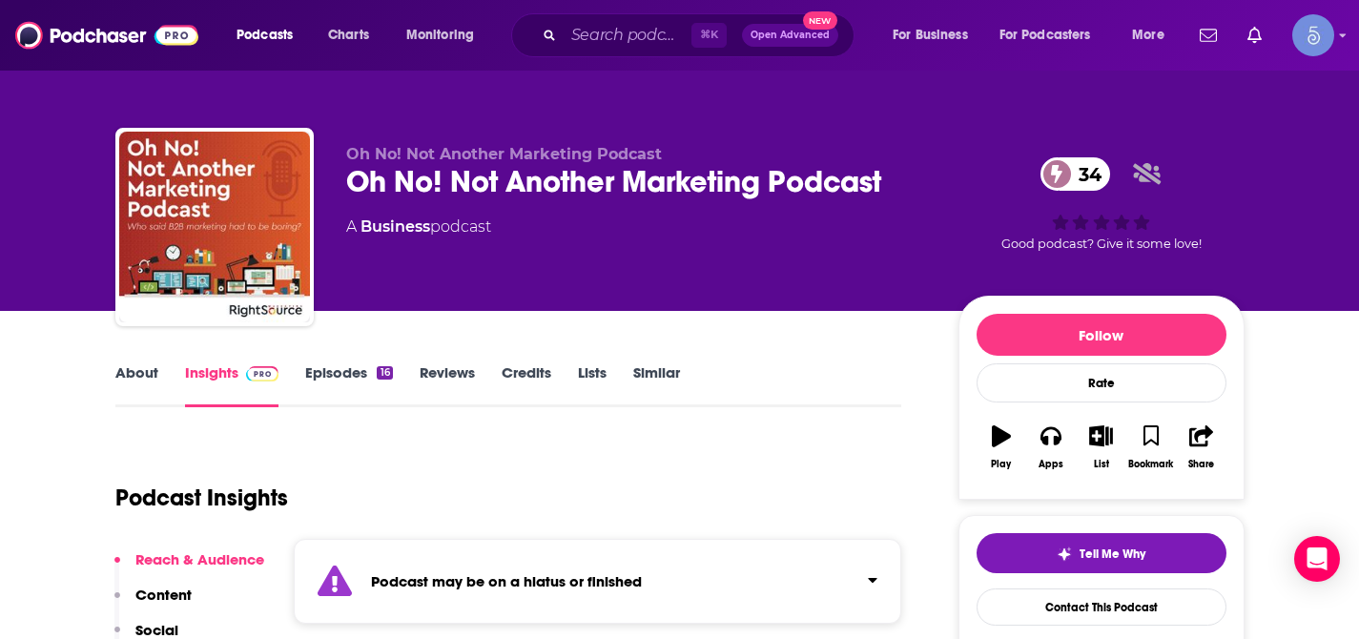
scroll to position [23, 0]
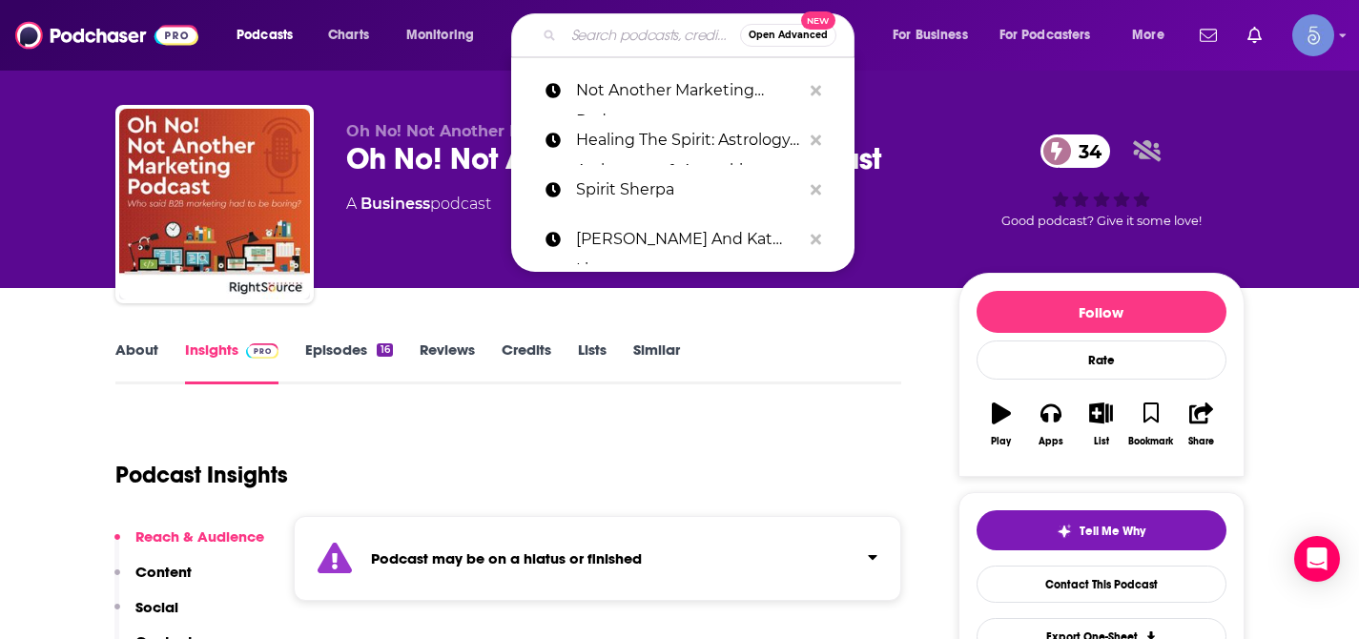
click at [629, 34] on input "Search podcasts, credits, & more..." at bounding box center [652, 35] width 176 height 31
paste input "Marketing with Purpose"
type input "Marketing with Purpose"
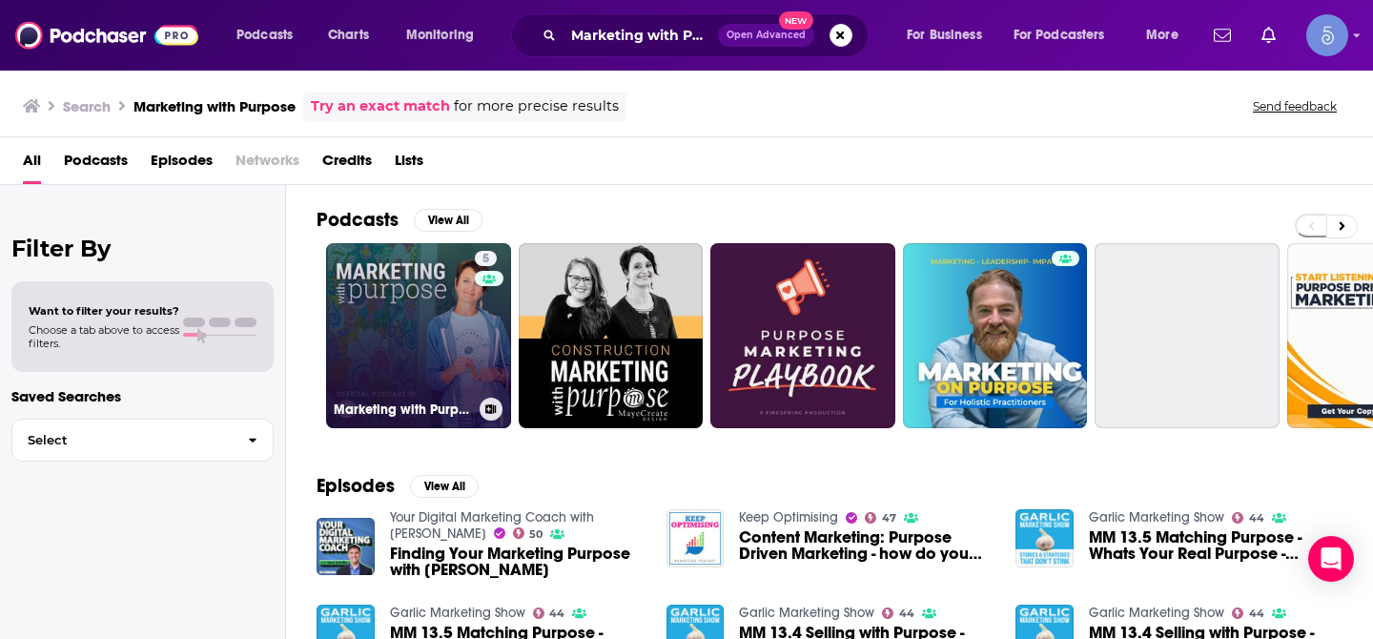
click at [426, 312] on link "5 Marketing with Purpose" at bounding box center [418, 335] width 185 height 185
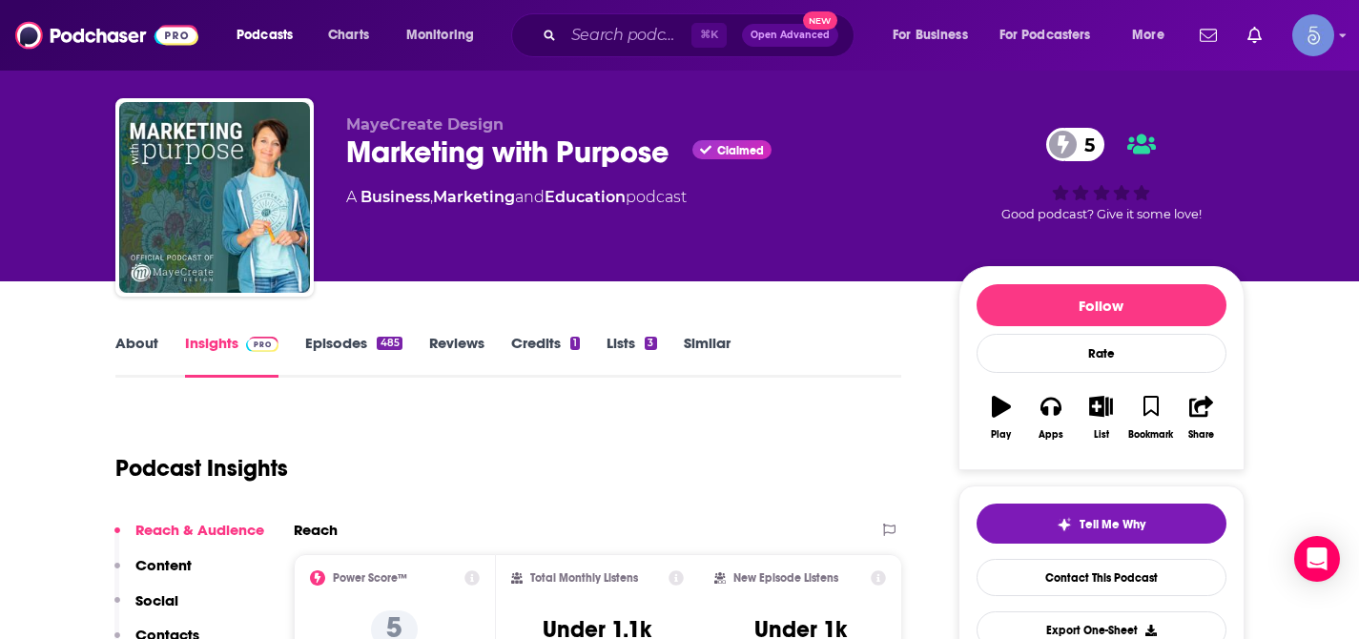
scroll to position [52, 0]
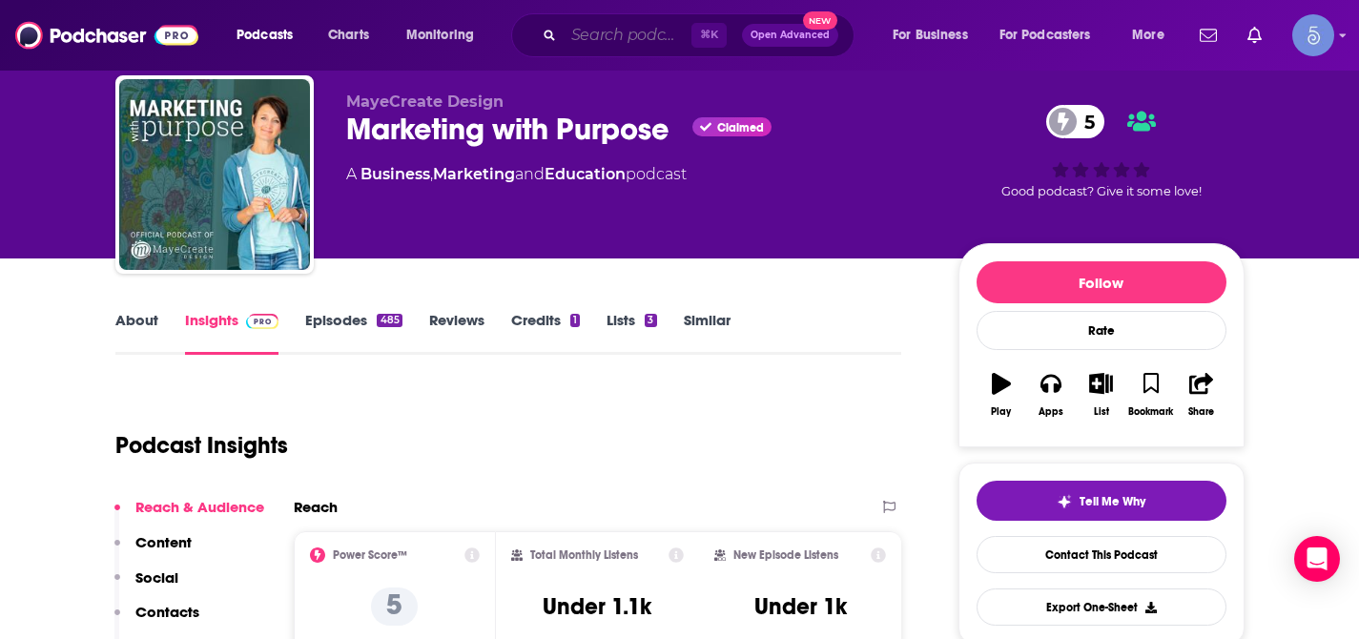
click at [624, 28] on input "Search podcasts, credits, & more..." at bounding box center [628, 35] width 128 height 31
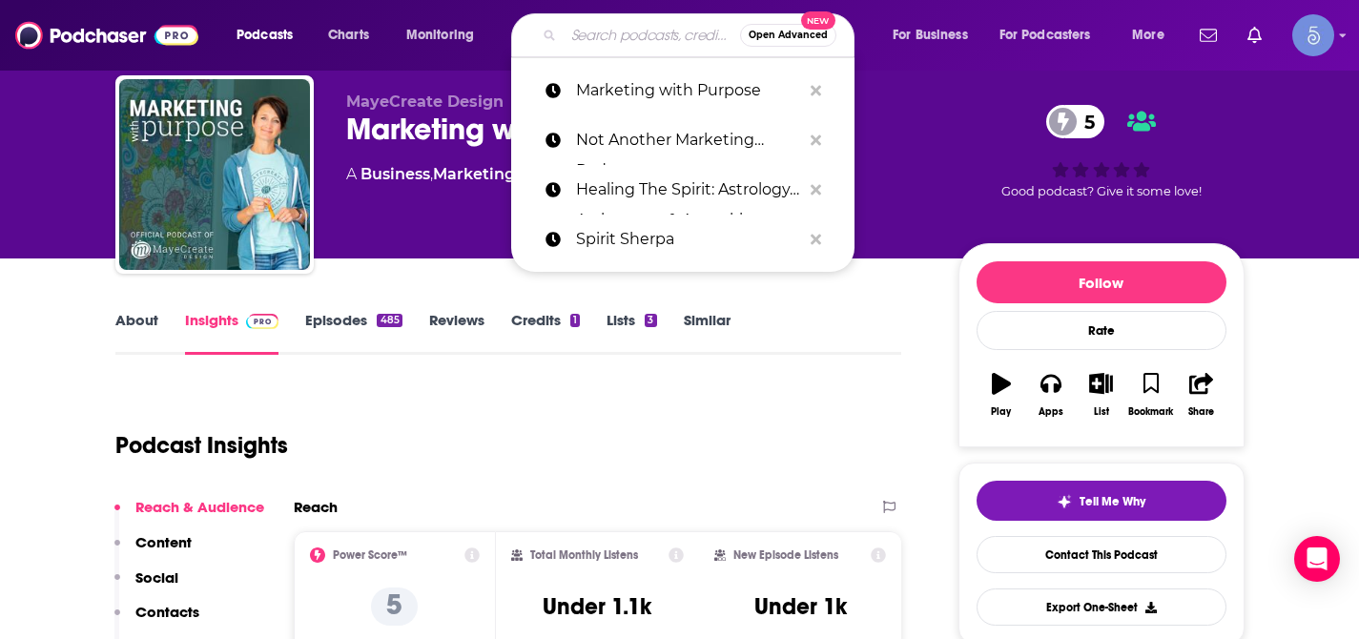
paste input "Digital Marketing Podcast by Exposure Ninja"
type input "Digital Marketing Podcast by Exposure Ninja"
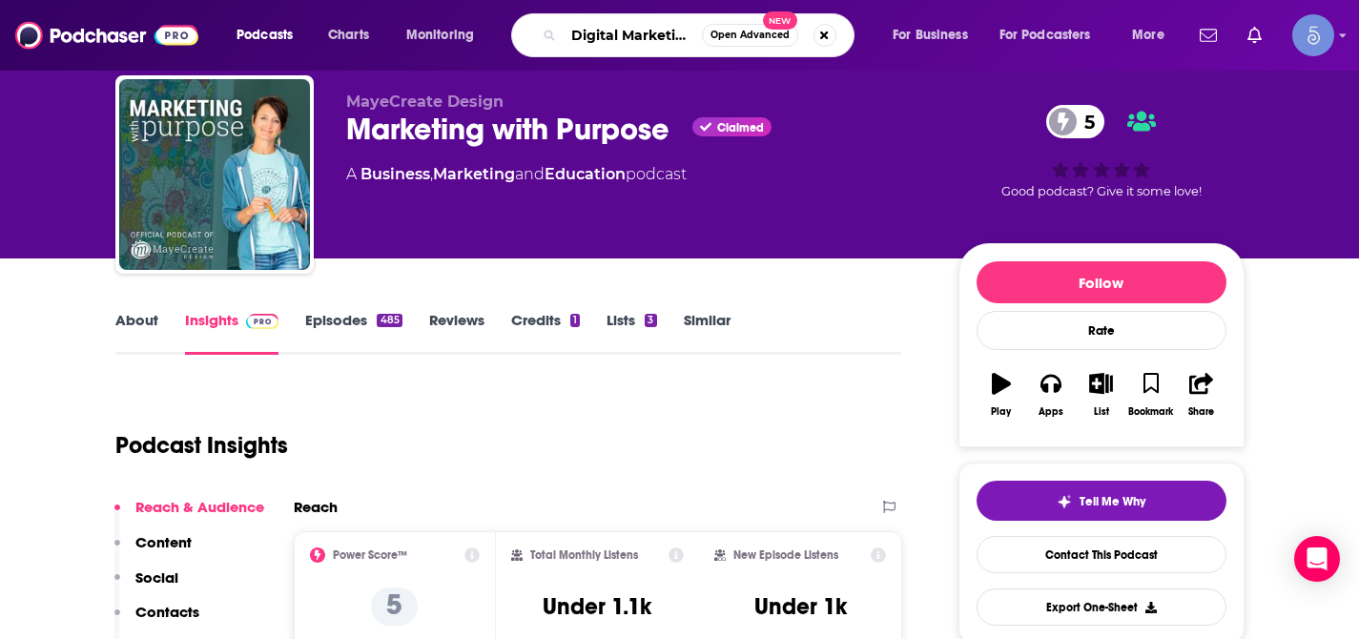
scroll to position [0, 192]
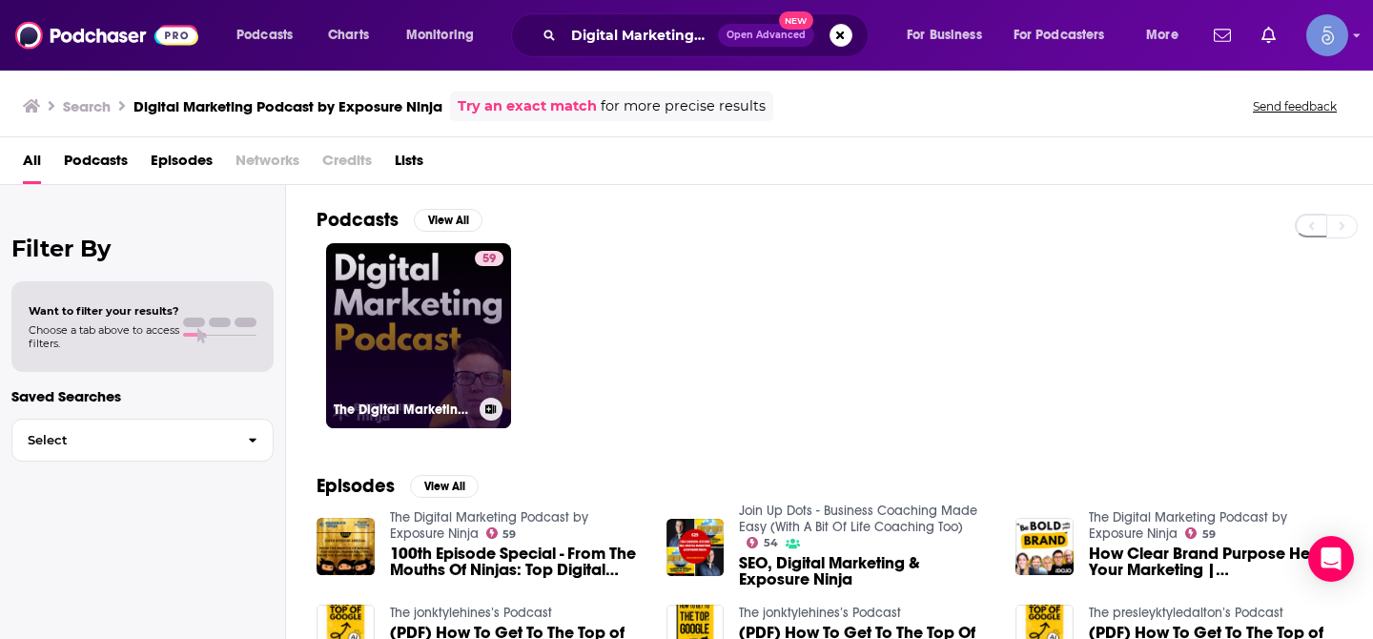
click at [442, 300] on link "59 The Digital Marketing Podcast by Exposure Ninja" at bounding box center [418, 335] width 185 height 185
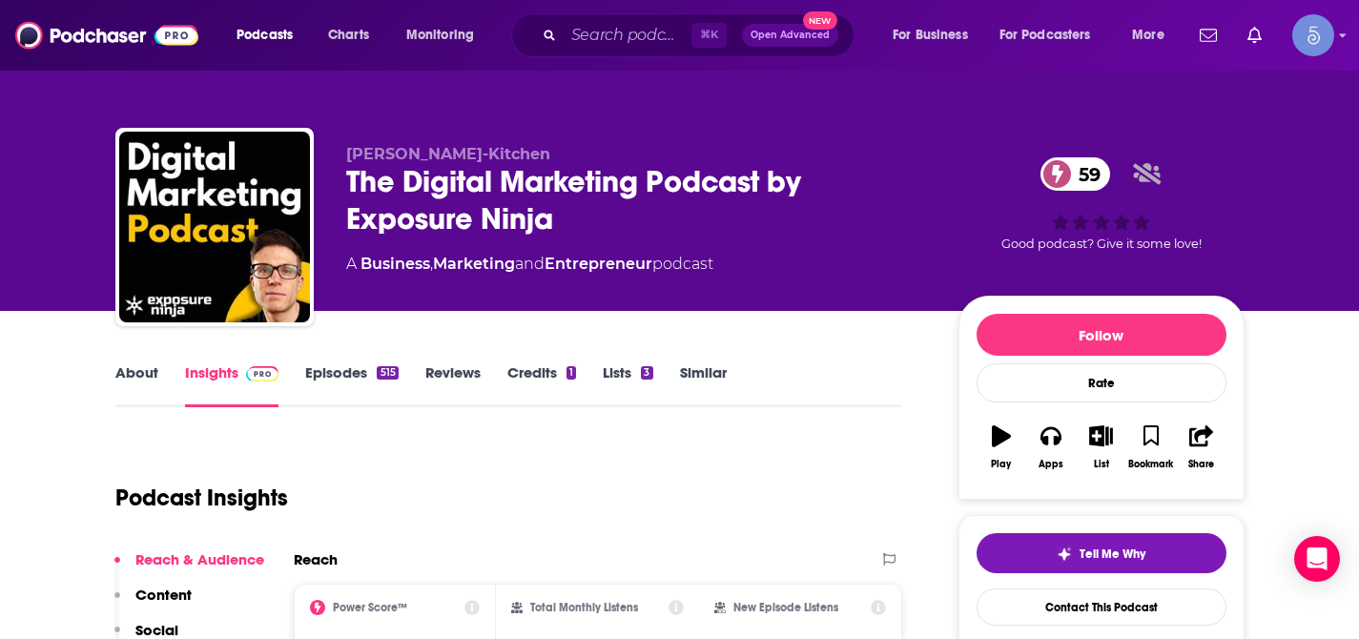
scroll to position [112, 0]
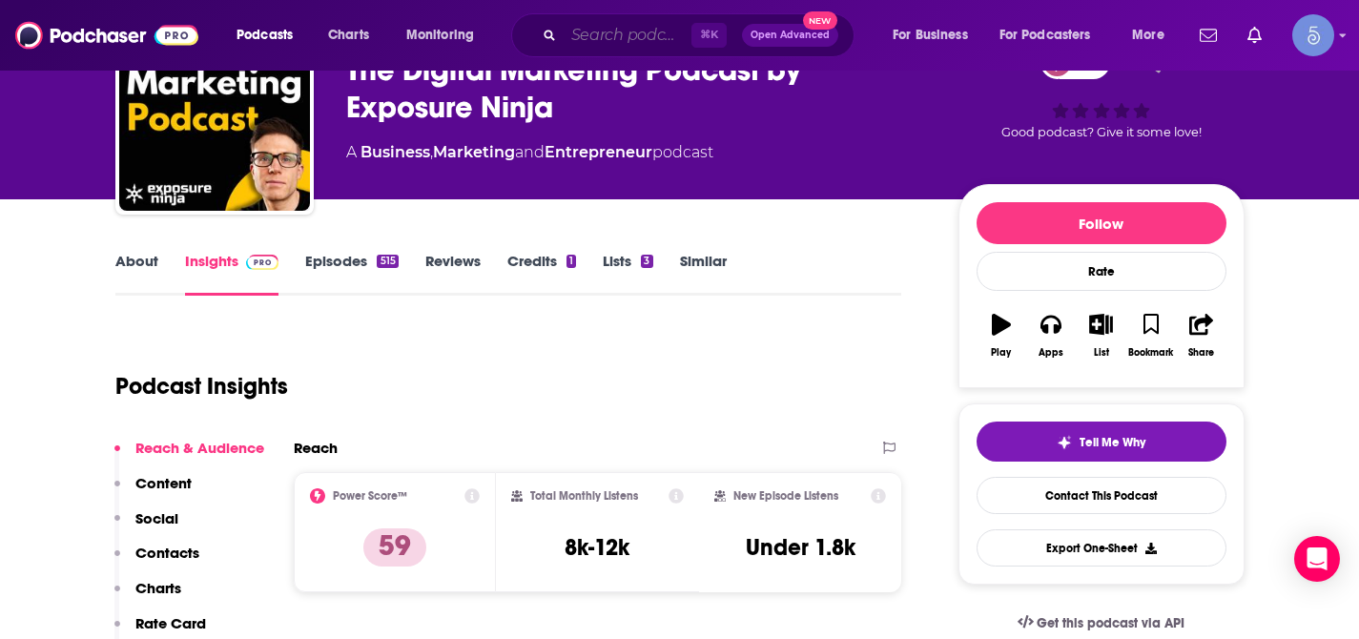
click at [652, 38] on input "Search podcasts, credits, & more..." at bounding box center [628, 35] width 128 height 31
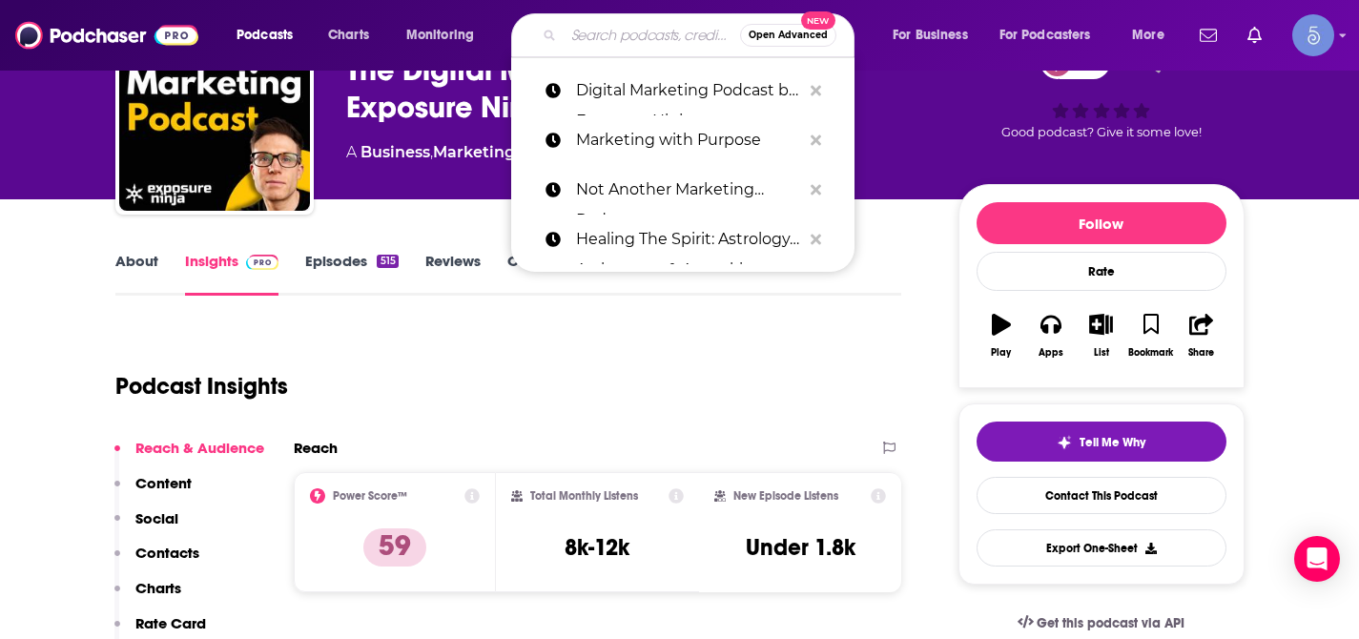
paste input "Marketing in the Wild"
type input "Marketing in the Wild"
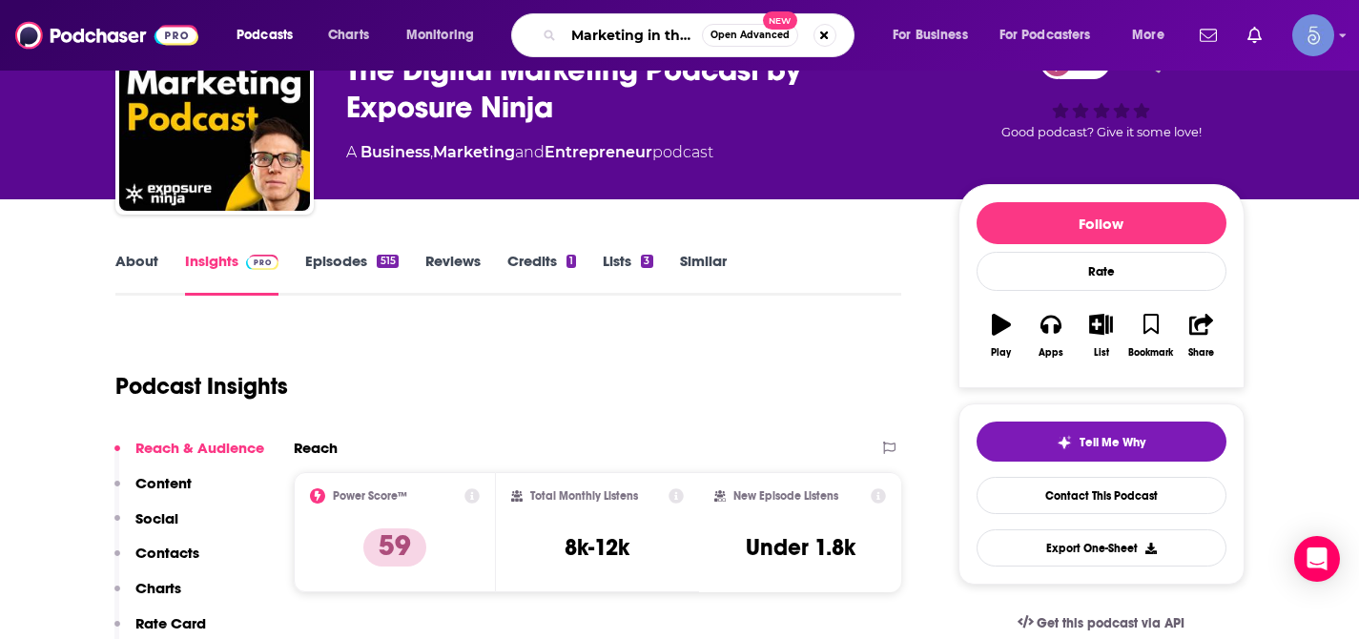
scroll to position [0, 31]
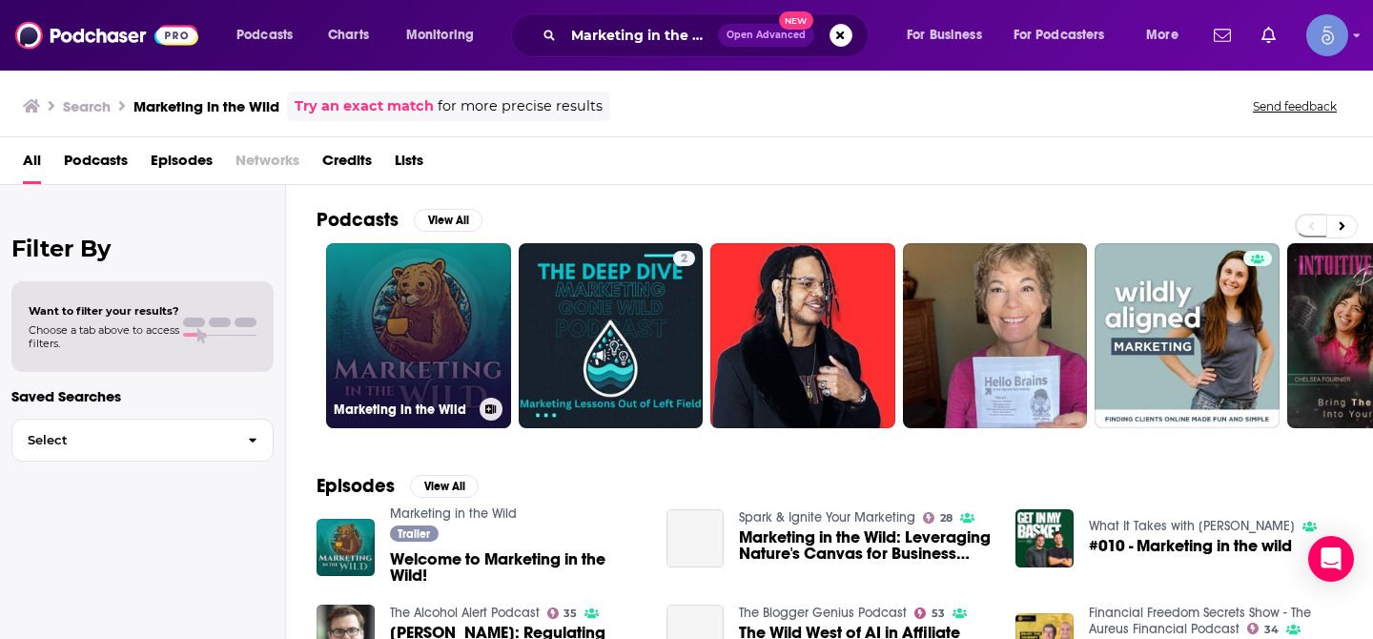
click at [448, 288] on link "Marketing in the Wild" at bounding box center [418, 335] width 185 height 185
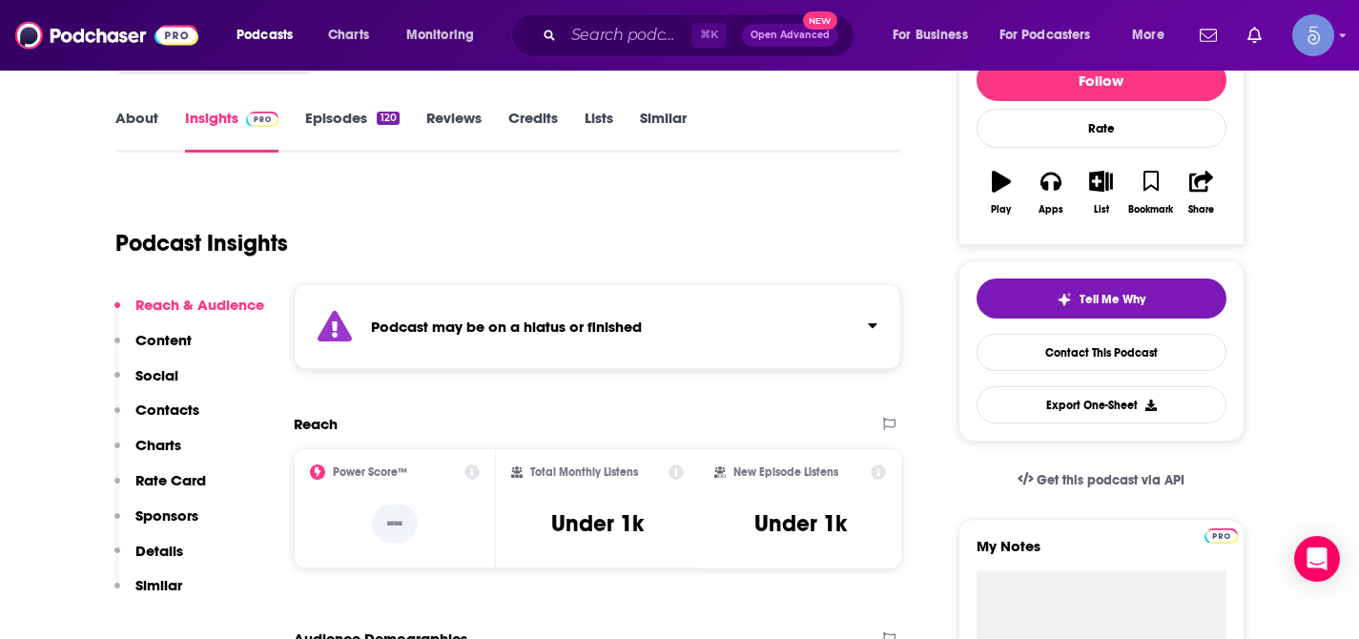
scroll to position [258, 0]
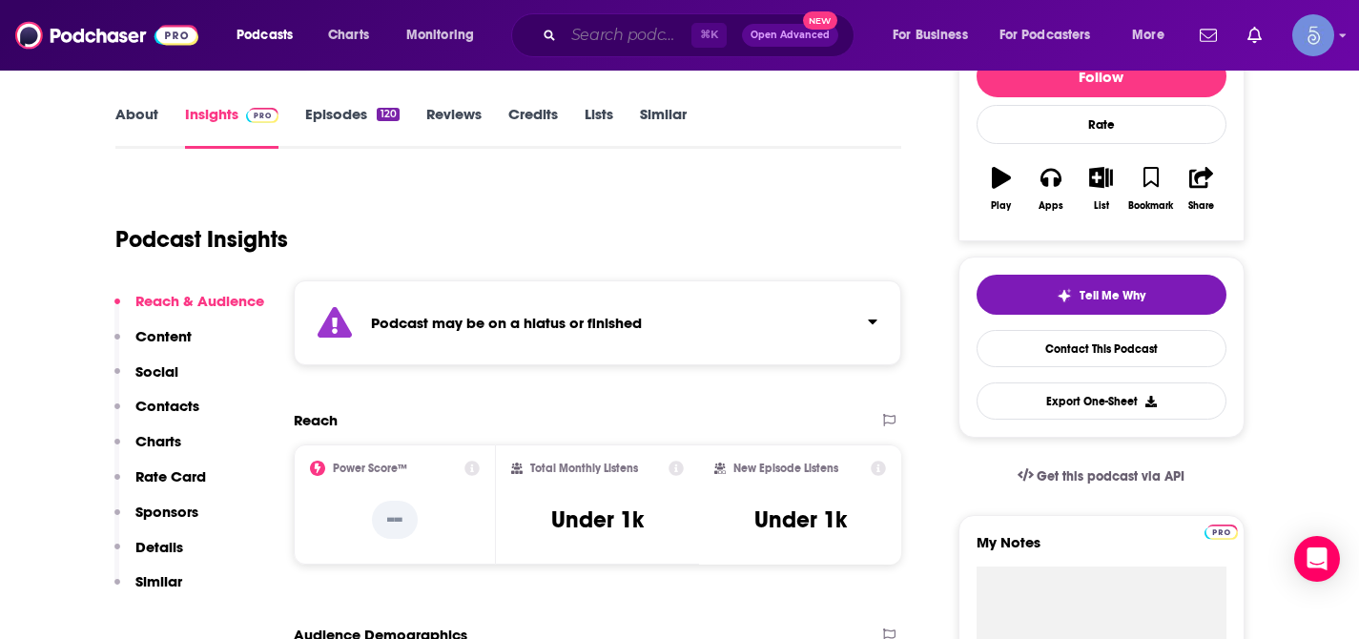
click at [614, 37] on input "Search podcasts, credits, & more..." at bounding box center [628, 35] width 128 height 31
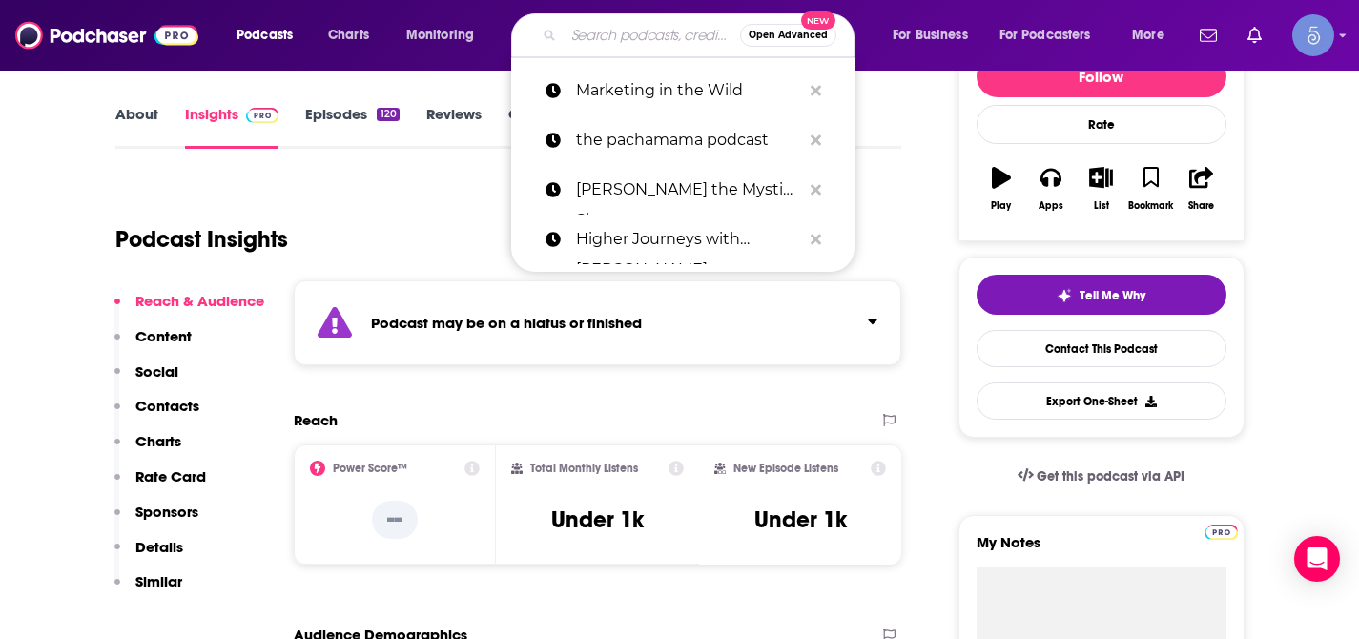
paste input "Marketing Home"
type input "Marketing Home"
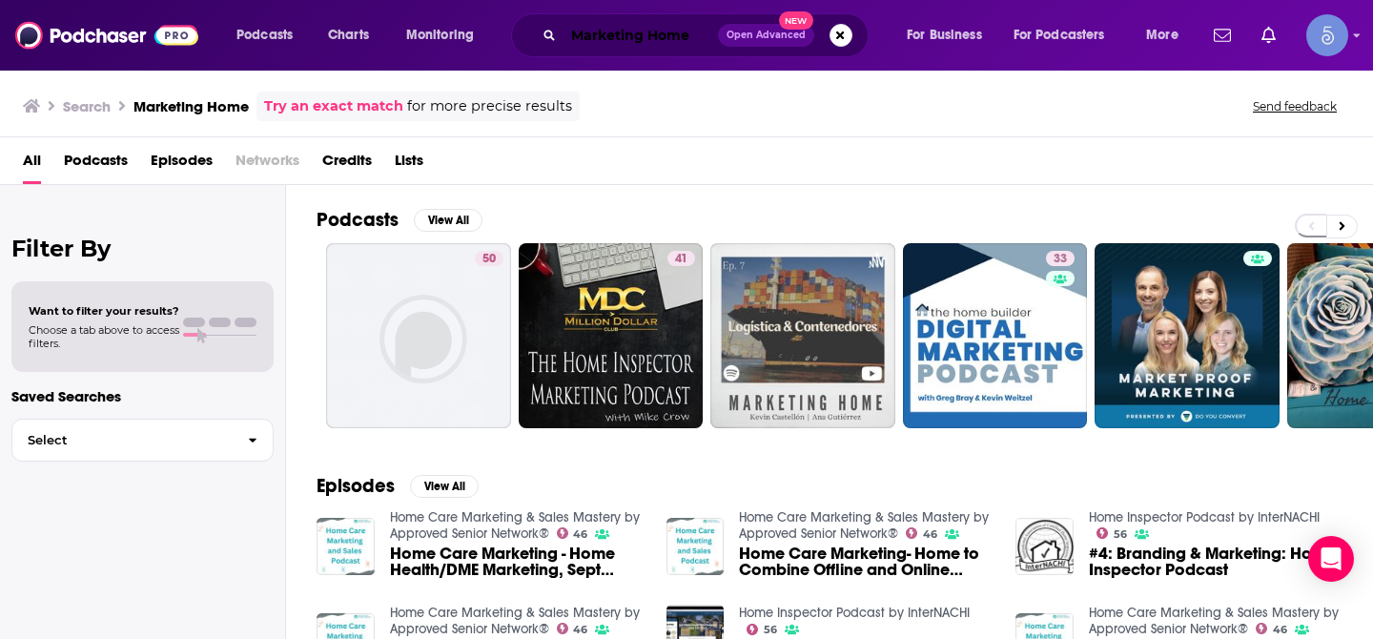
click at [636, 25] on input "Marketing Home" at bounding box center [641, 35] width 155 height 31
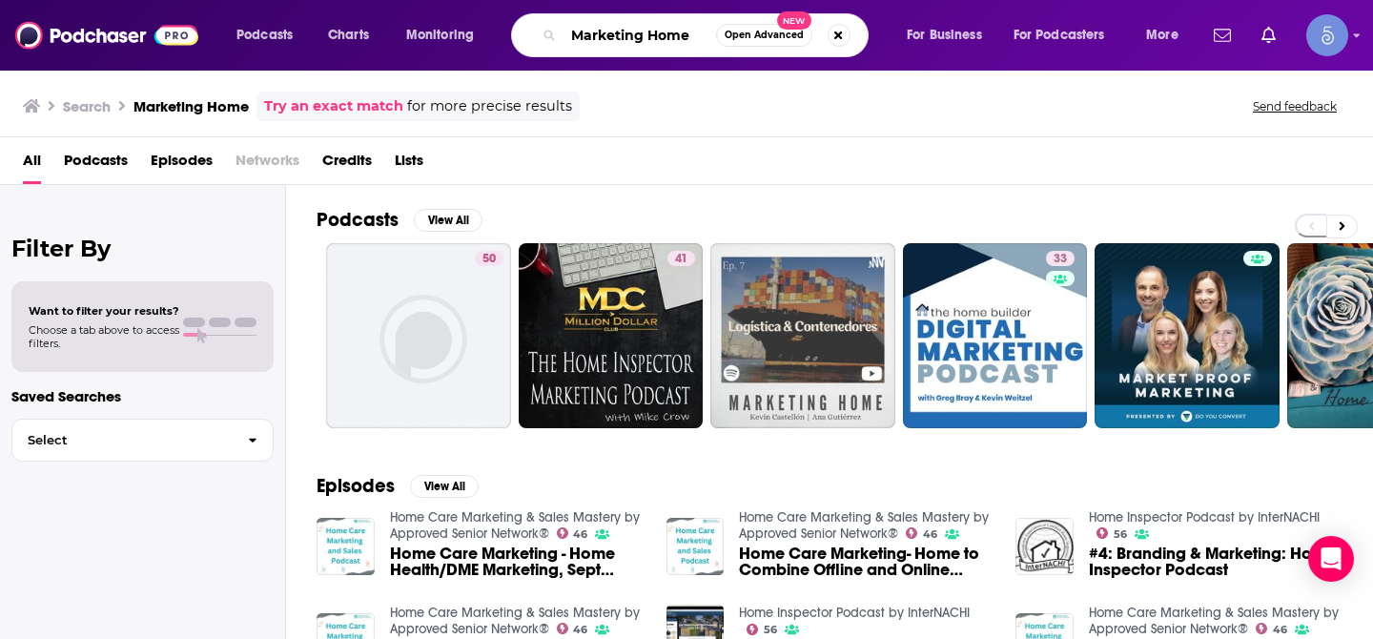
click at [636, 25] on input "Marketing Home" at bounding box center [640, 35] width 153 height 31
paste input "#TWIMshow - This Week in Marketing"
type input "#TWIMshow - This Week in Marketing"
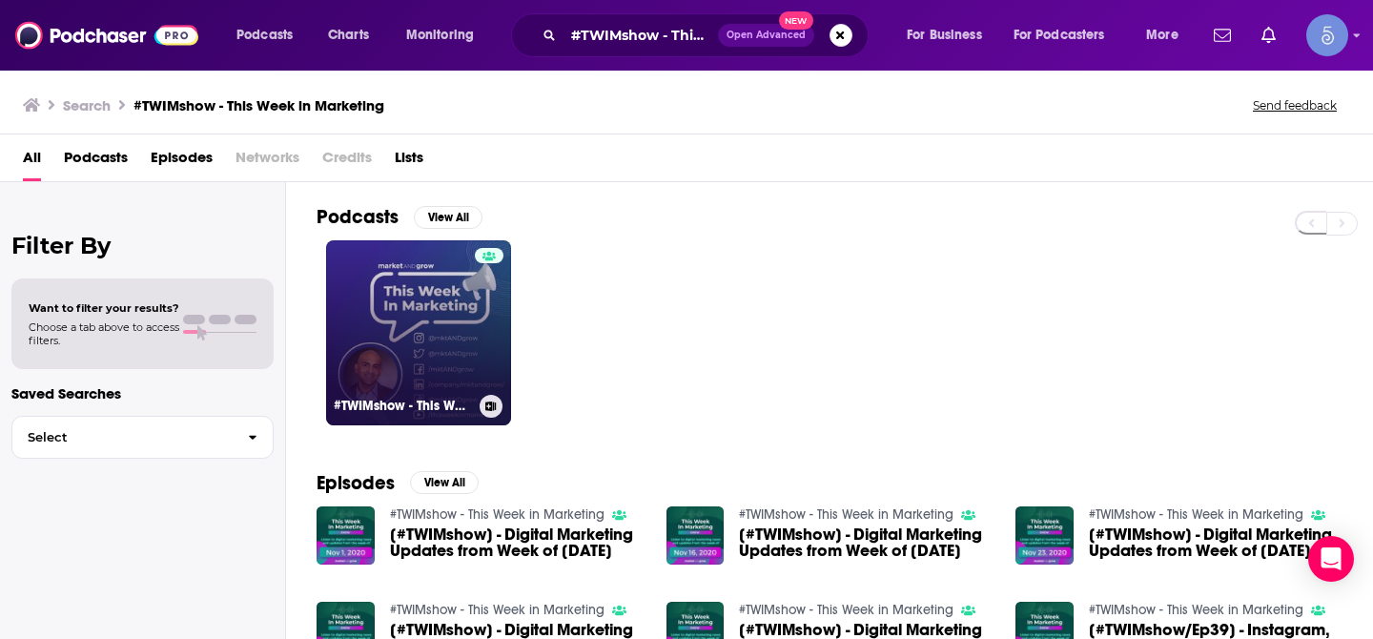
click at [398, 283] on link "#TWIMshow - This Week in Marketing" at bounding box center [418, 332] width 185 height 185
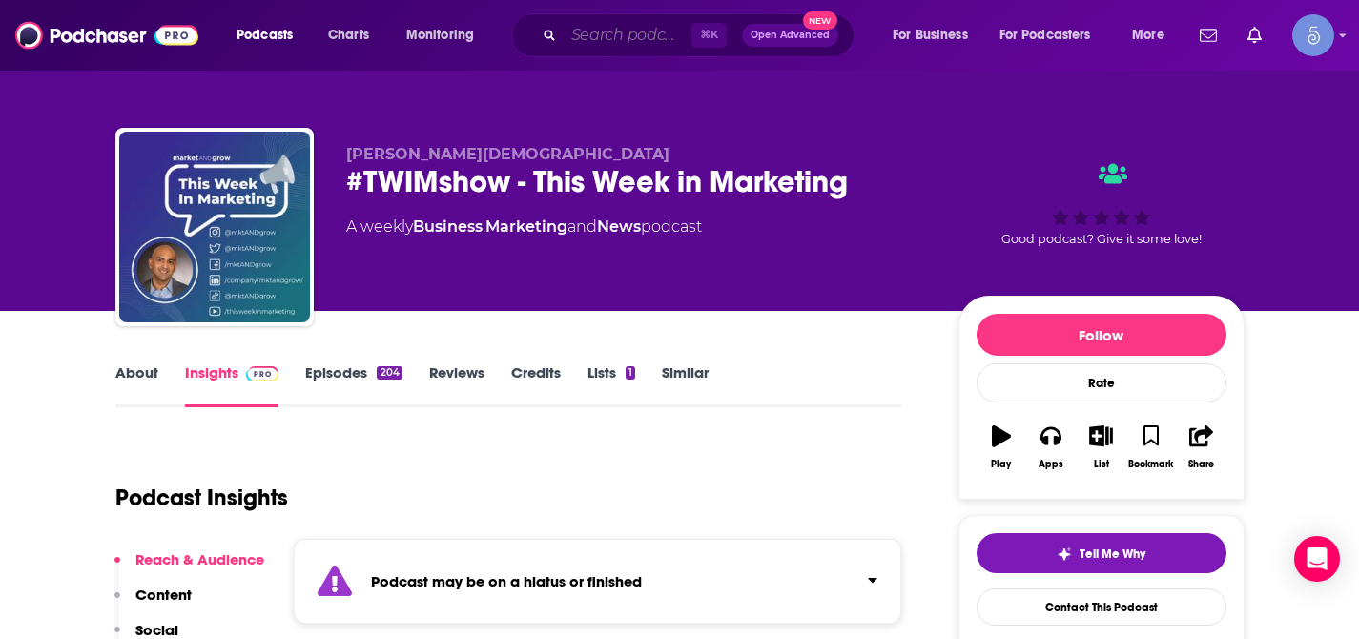
click at [610, 44] on input "Search podcasts, credits, & more..." at bounding box center [628, 35] width 128 height 31
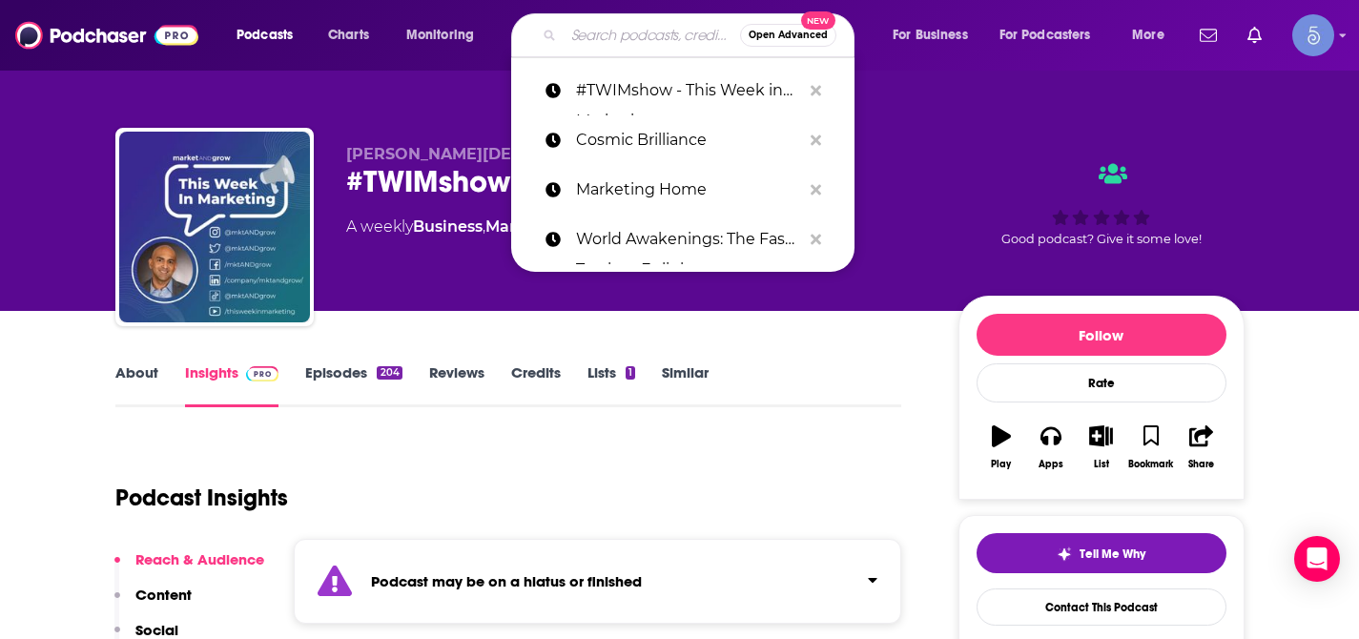
paste input "The Know Like & Trust Show with [PERSON_NAME]: Authentic Automated Marketing"
type input "The Know Like & Trust Show with [PERSON_NAME]: Authentic Automated Marketing"
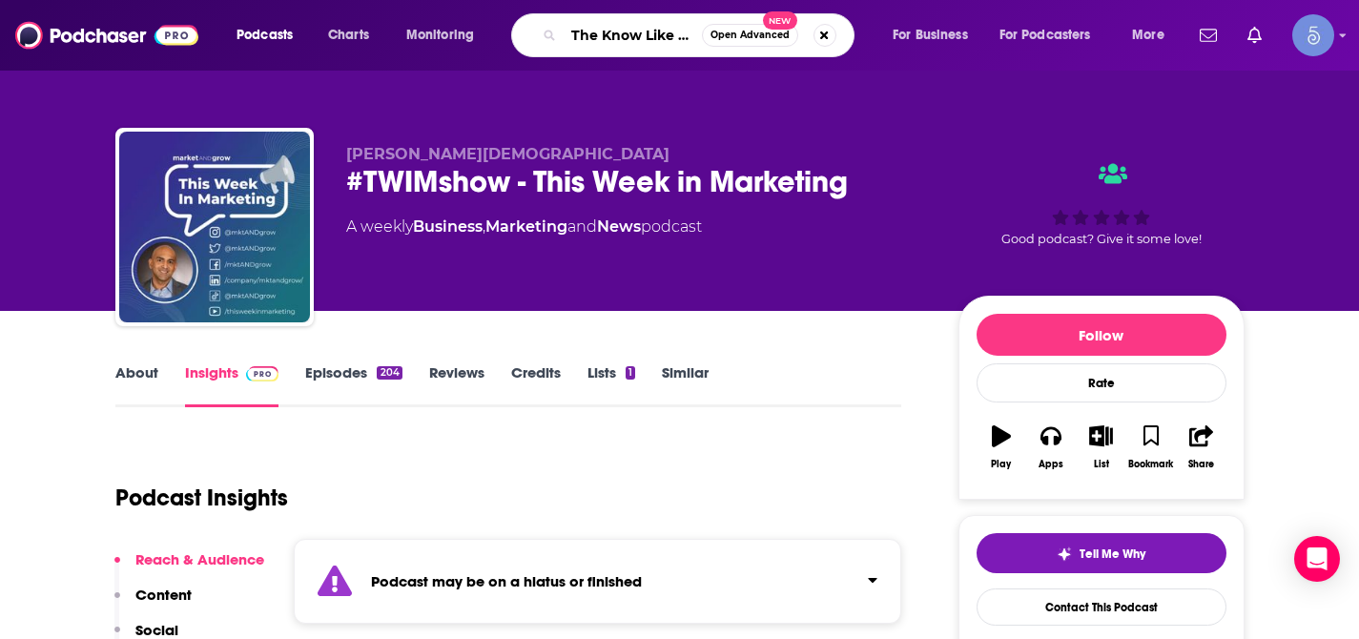
scroll to position [0, 464]
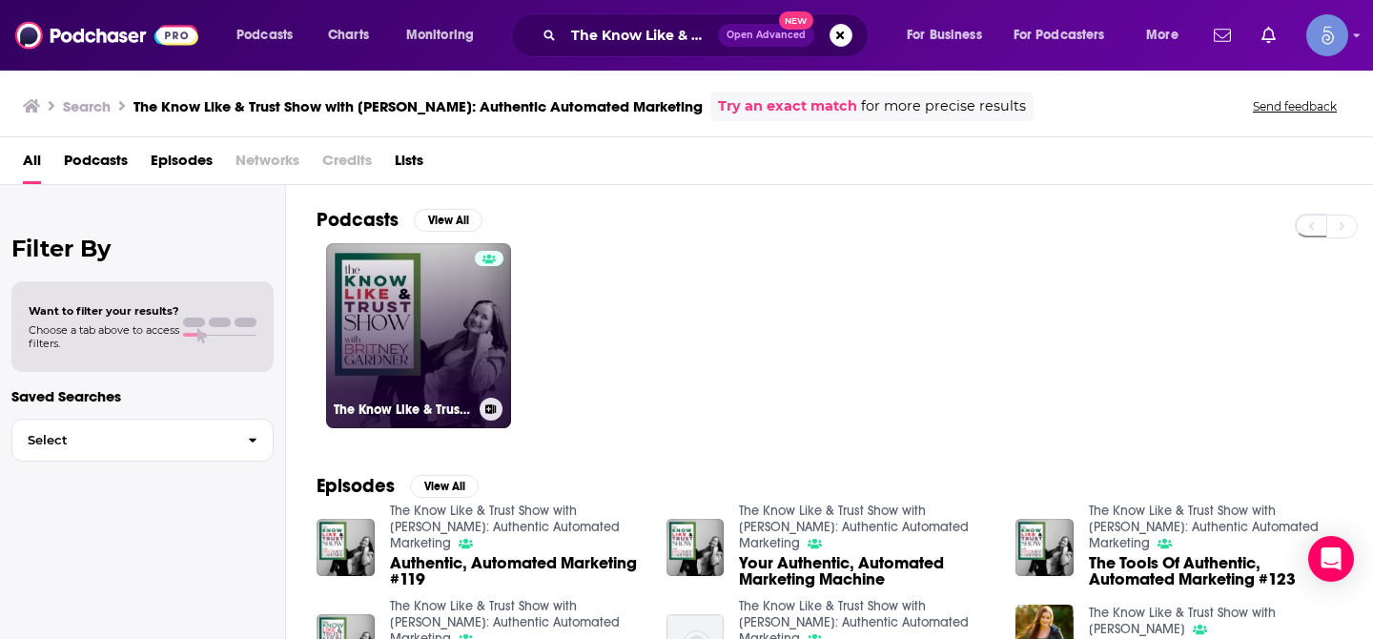
click at [431, 299] on link "The Know Like & Trust Show with [PERSON_NAME]: Authentic Automated Marketing" at bounding box center [418, 335] width 185 height 185
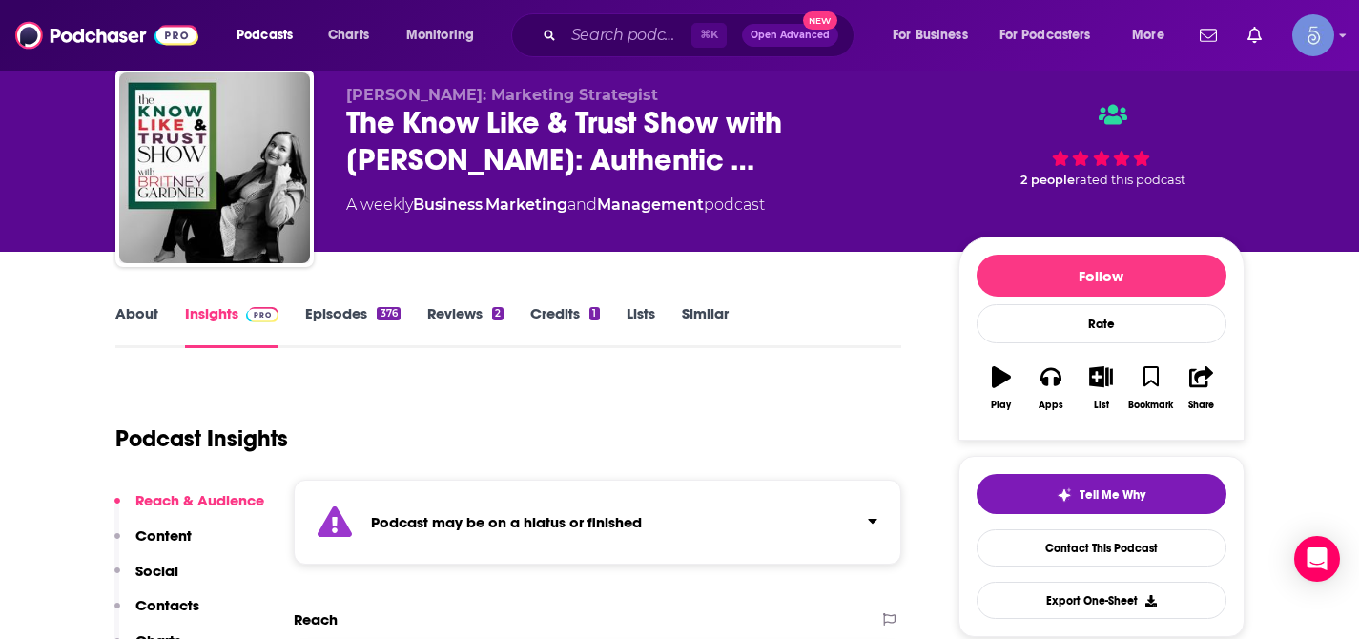
scroll to position [67, 0]
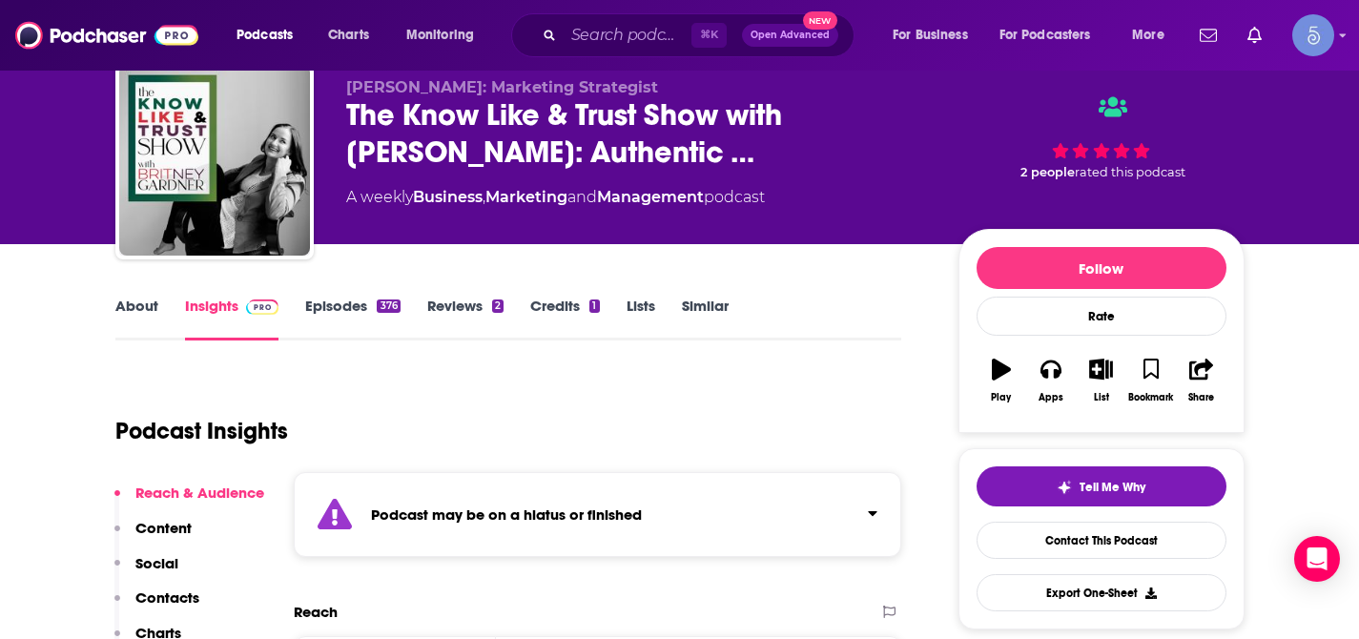
click at [874, 508] on icon "Click to expand status details" at bounding box center [873, 512] width 10 height 15
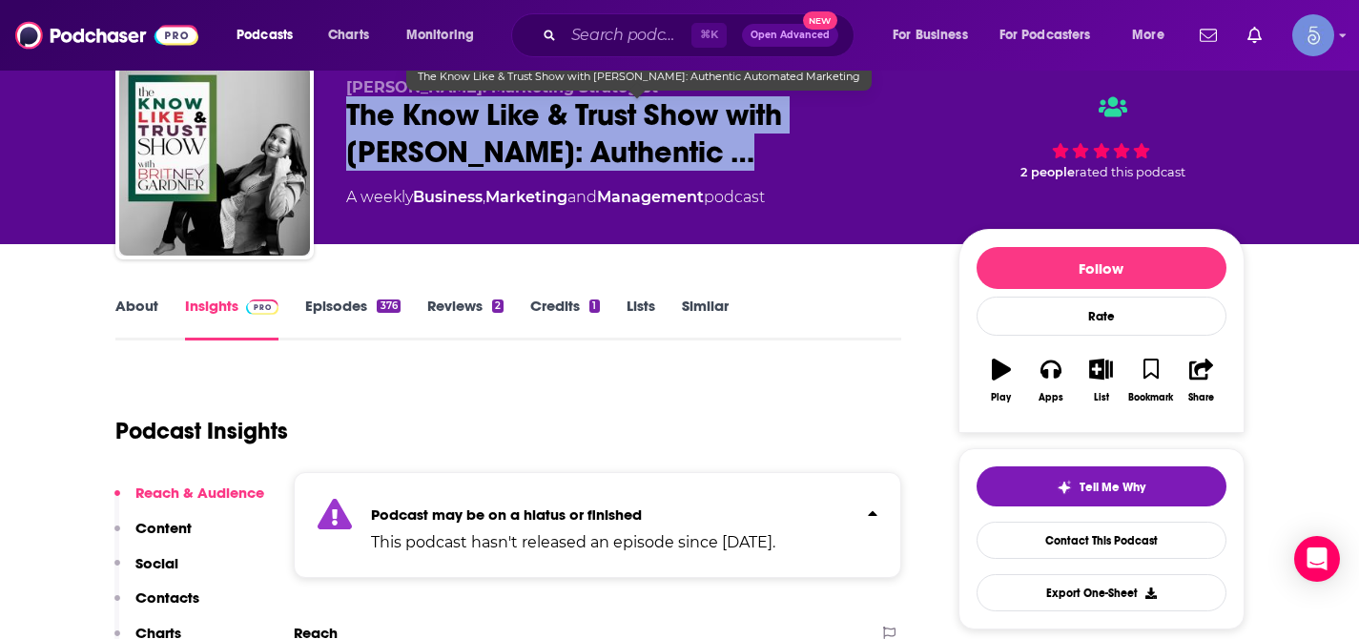
drag, startPoint x: 347, startPoint y: 118, endPoint x: 614, endPoint y: 158, distance: 270.0
click at [614, 158] on span "The Know Like & Trust Show with [PERSON_NAME]: Authentic …" at bounding box center [637, 133] width 582 height 74
copy h2 "The Know Like & Trust Show with [PERSON_NAME]: Authentic"
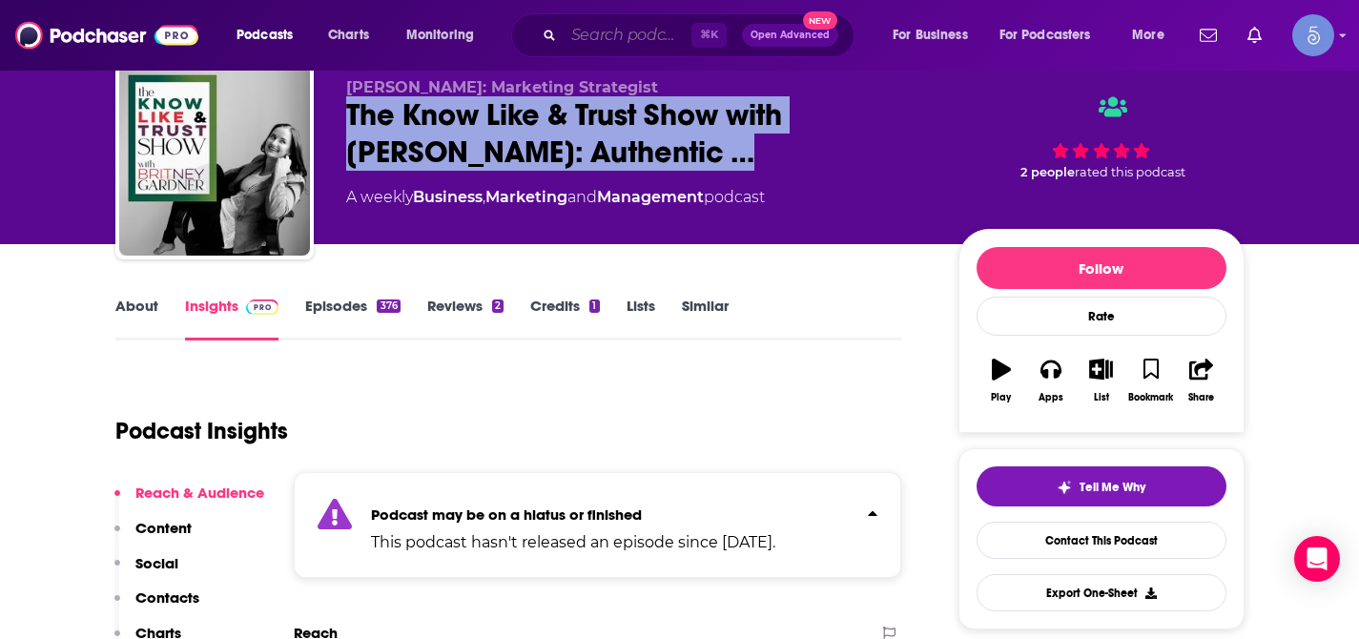
click at [632, 35] on input "Search podcasts, credits, & more..." at bounding box center [628, 35] width 128 height 31
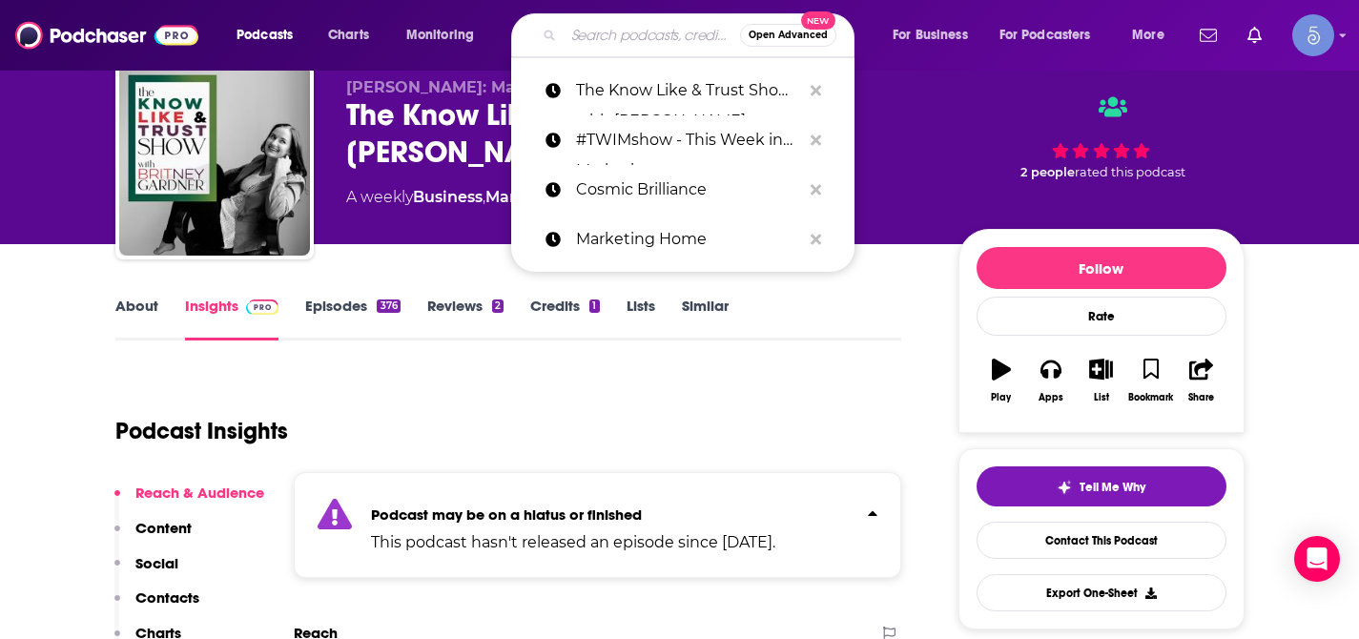
paste input "Managing Marketing"
type input "Managing Marketing"
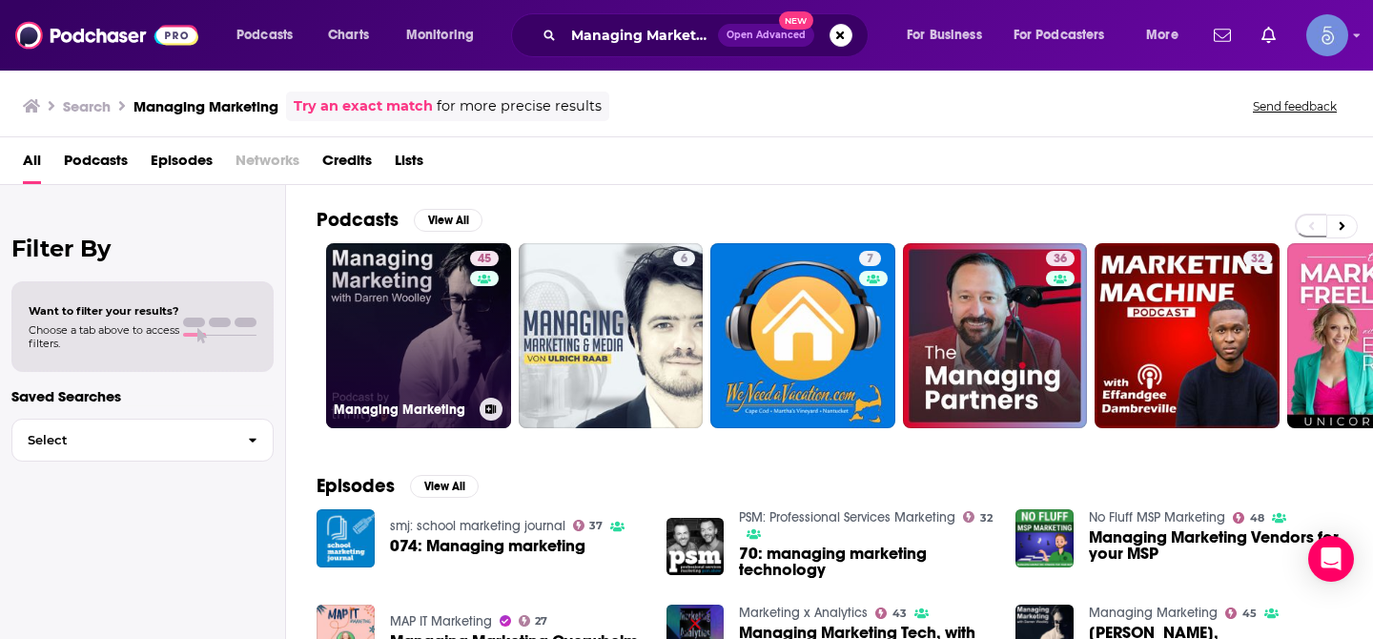
click at [395, 277] on link "45 Managing Marketing" at bounding box center [418, 335] width 185 height 185
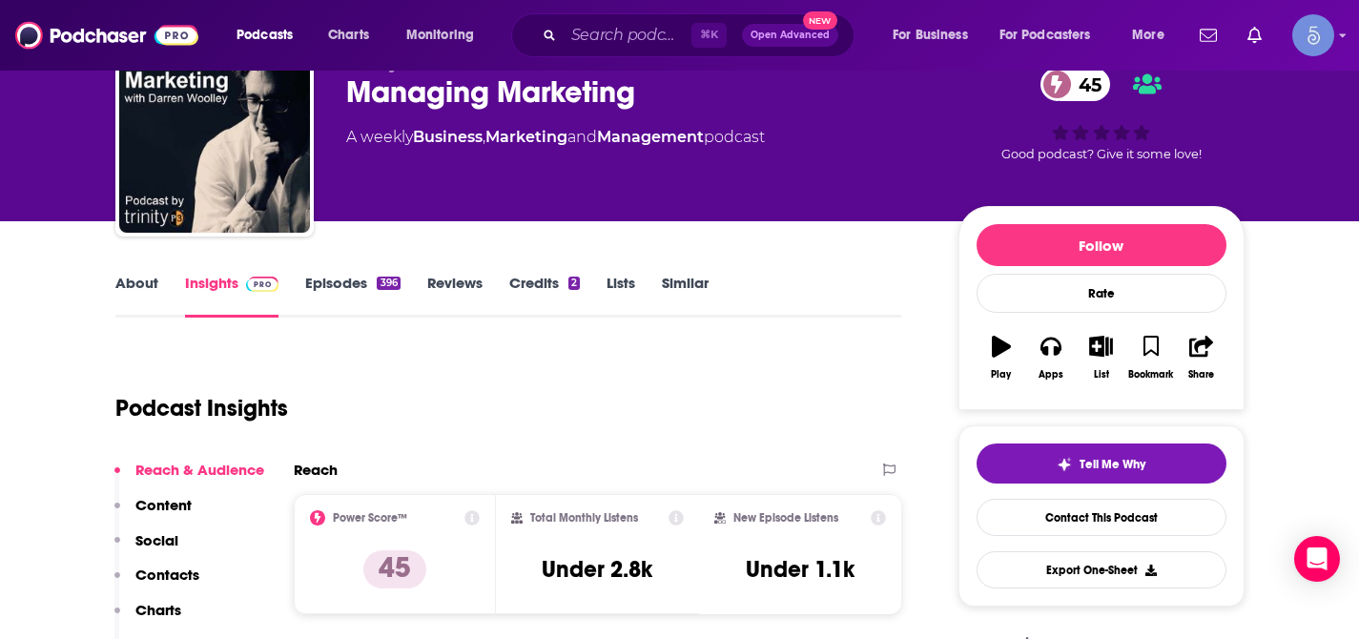
scroll to position [110, 0]
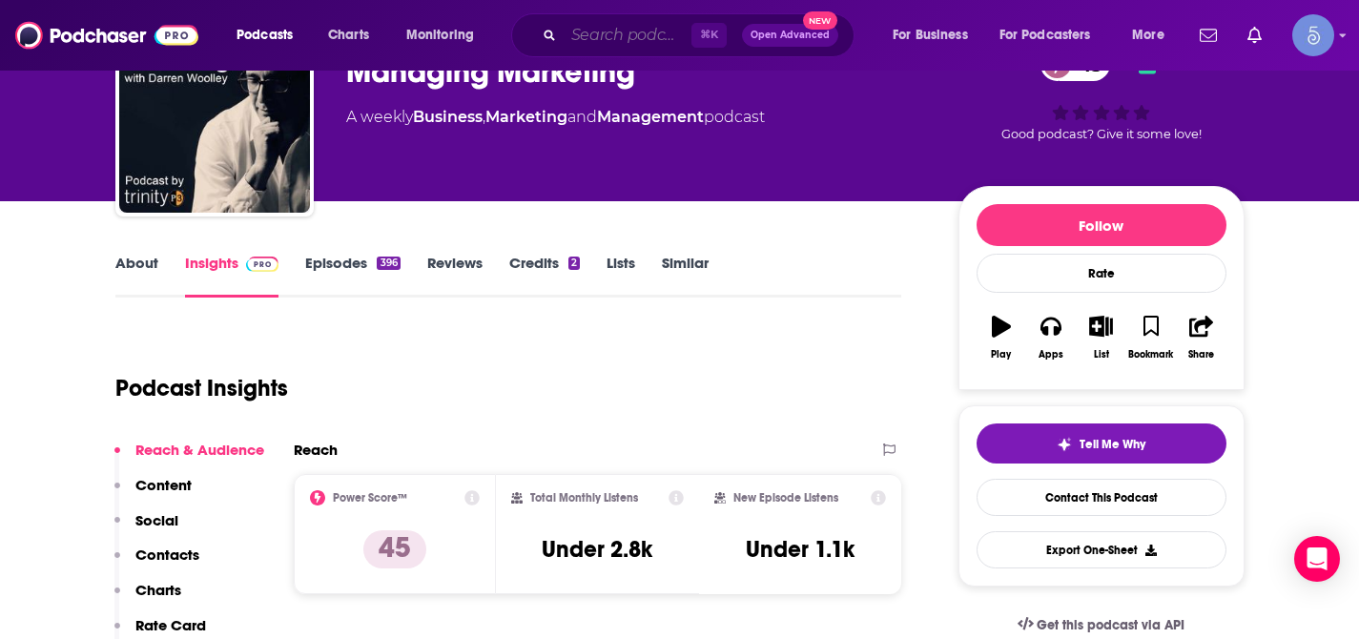
click at [627, 45] on input "Search podcasts, credits, & more..." at bounding box center [628, 35] width 128 height 31
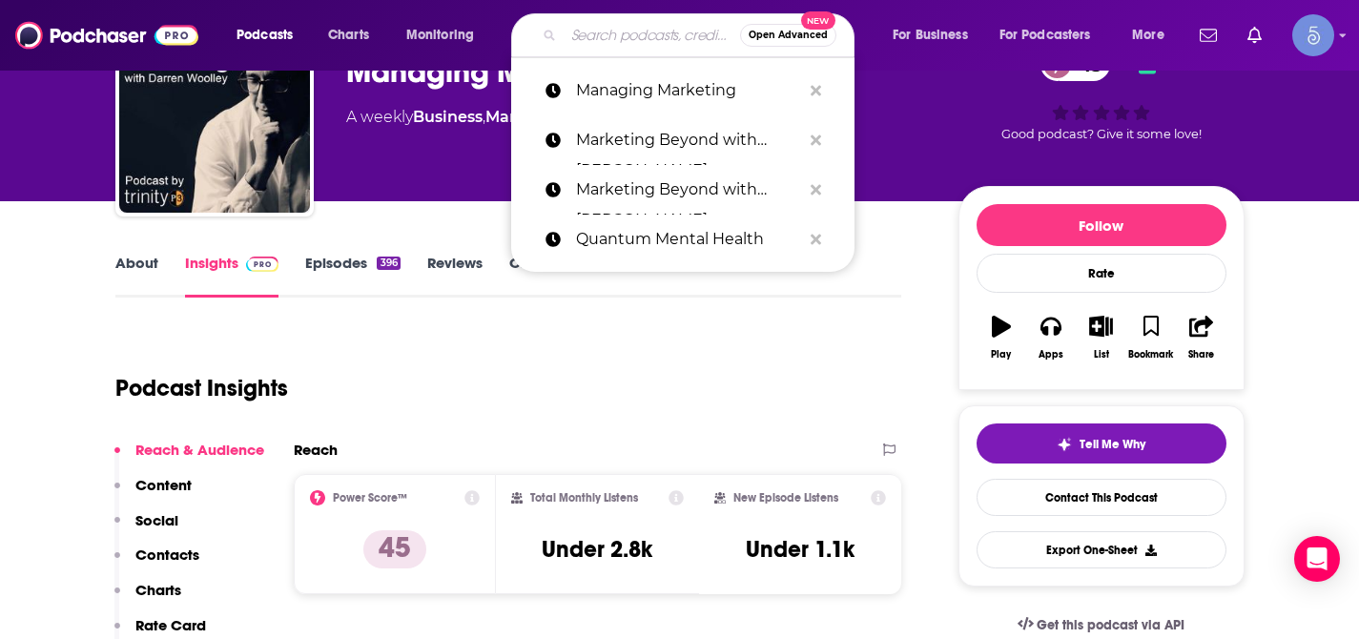
paste input "Marketing Home"
type input "Marketing Home"
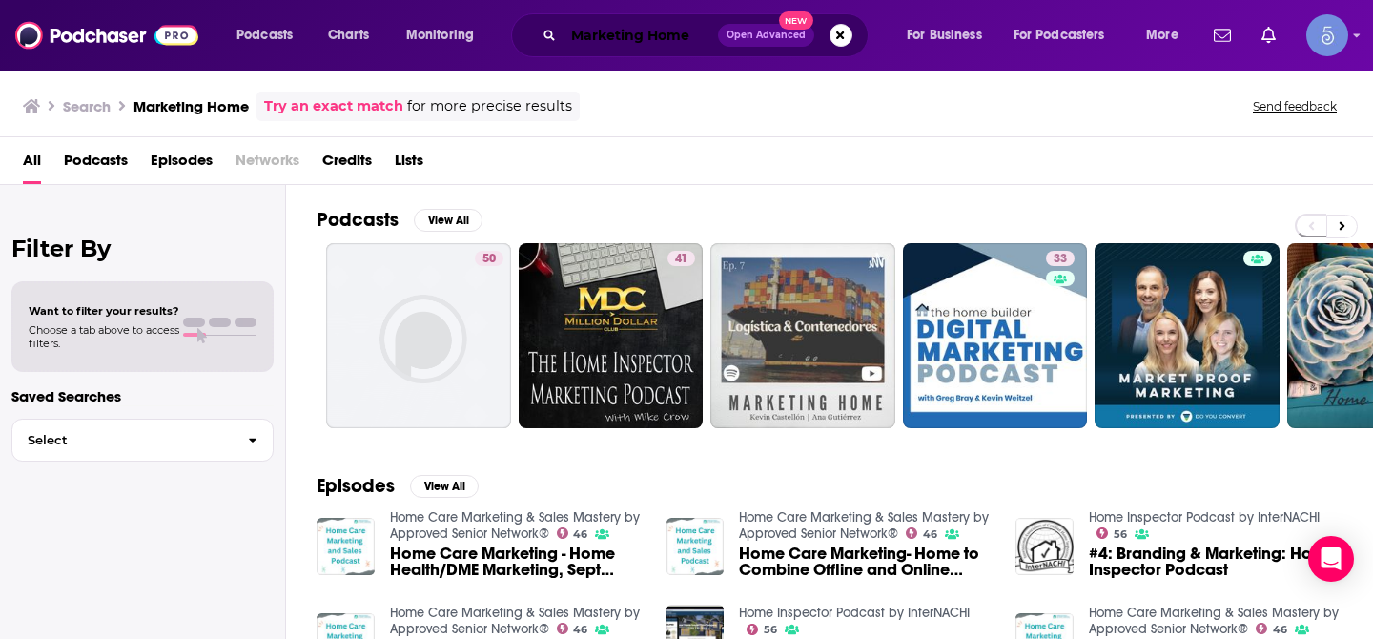
click at [649, 39] on input "Marketing Home" at bounding box center [641, 35] width 155 height 31
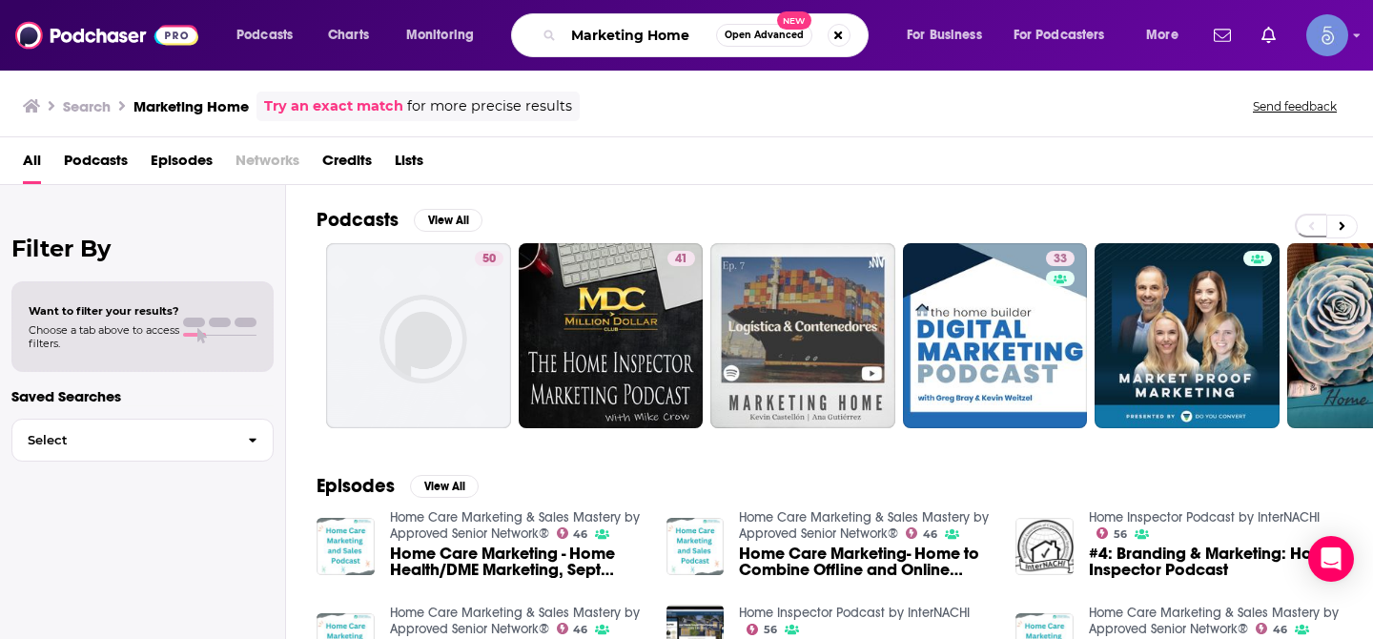
click at [649, 39] on input "Marketing Home" at bounding box center [640, 35] width 153 height 31
paste input "he Market Your Genius Podcast"
type input "he Market Your Genius Podcast"
